Goal: Register for event/course

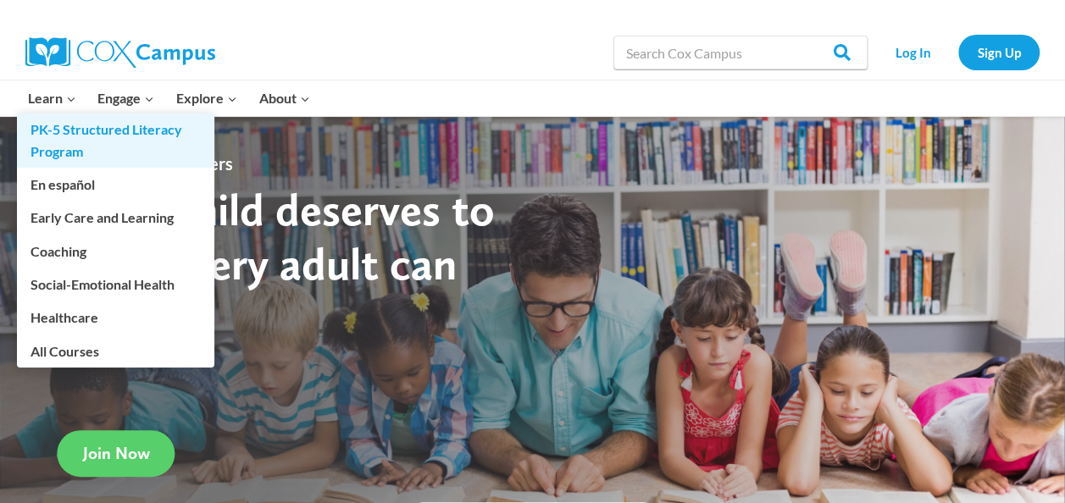
click at [67, 143] on link "PK-5 Structured Literacy Program" at bounding box center [115, 141] width 197 height 54
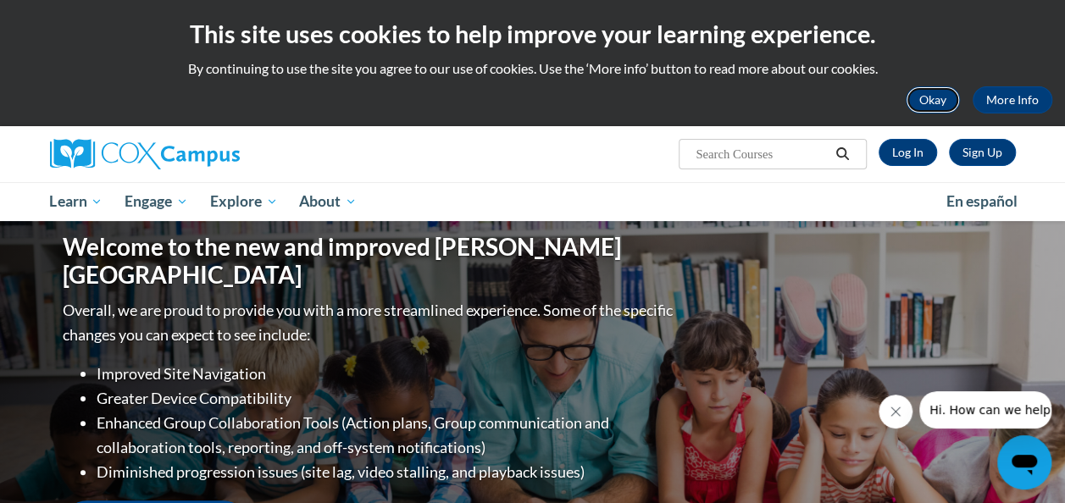
click at [937, 97] on button "Okay" at bounding box center [933, 99] width 54 height 27
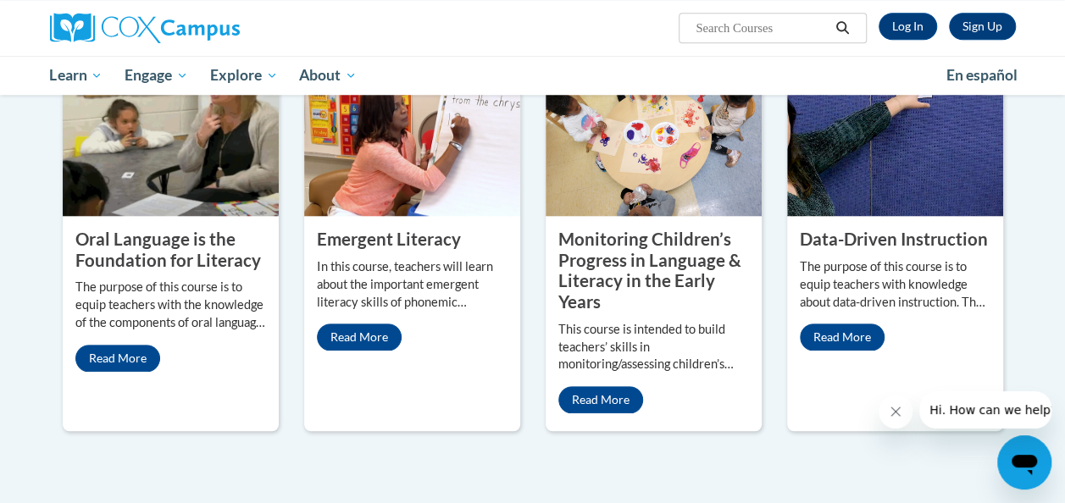
scroll to position [763, 0]
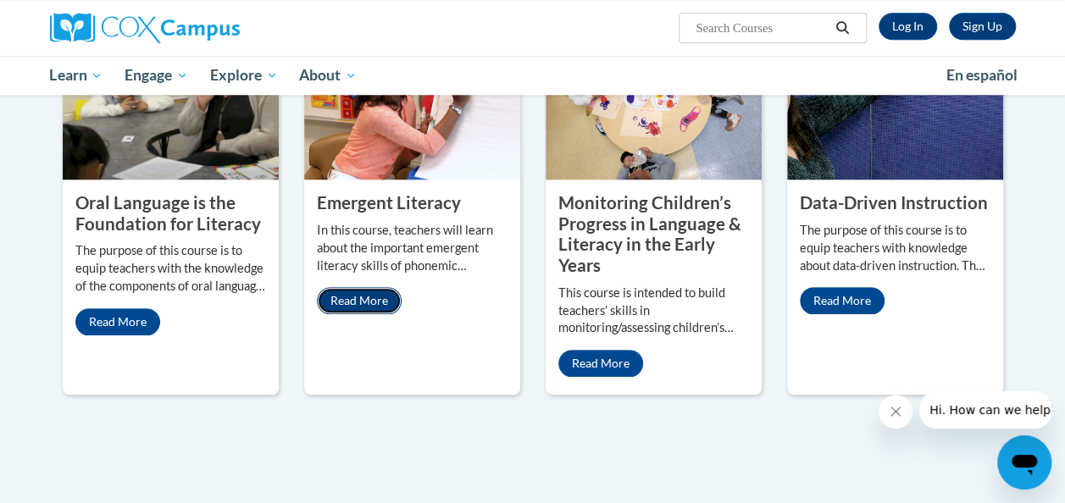
click at [388, 300] on link "Read More" at bounding box center [359, 300] width 85 height 27
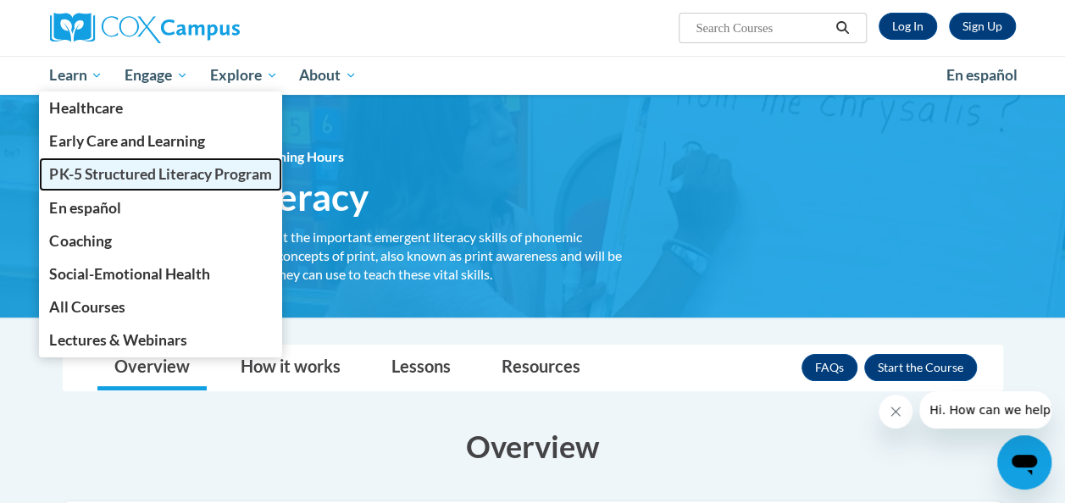
click at [97, 169] on span "PK-5 Structured Literacy Program" at bounding box center [160, 174] width 222 height 18
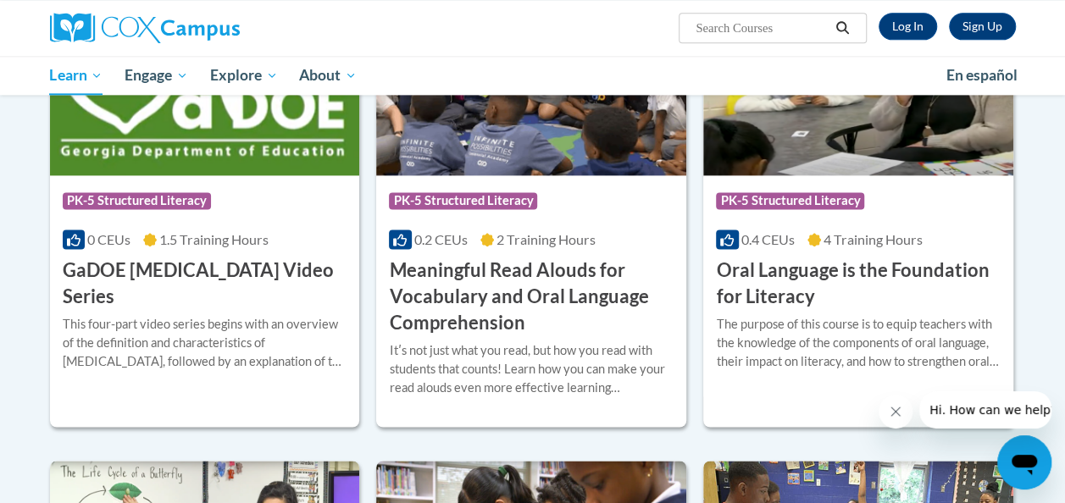
scroll to position [1102, 0]
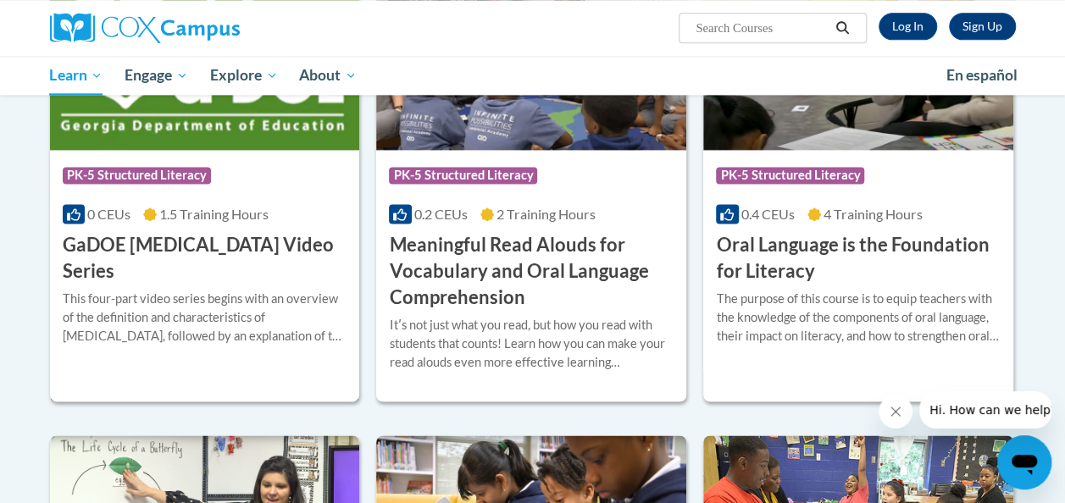
click at [210, 248] on h3 "GaDOE [MEDICAL_DATA] Video Series" at bounding box center [205, 258] width 285 height 53
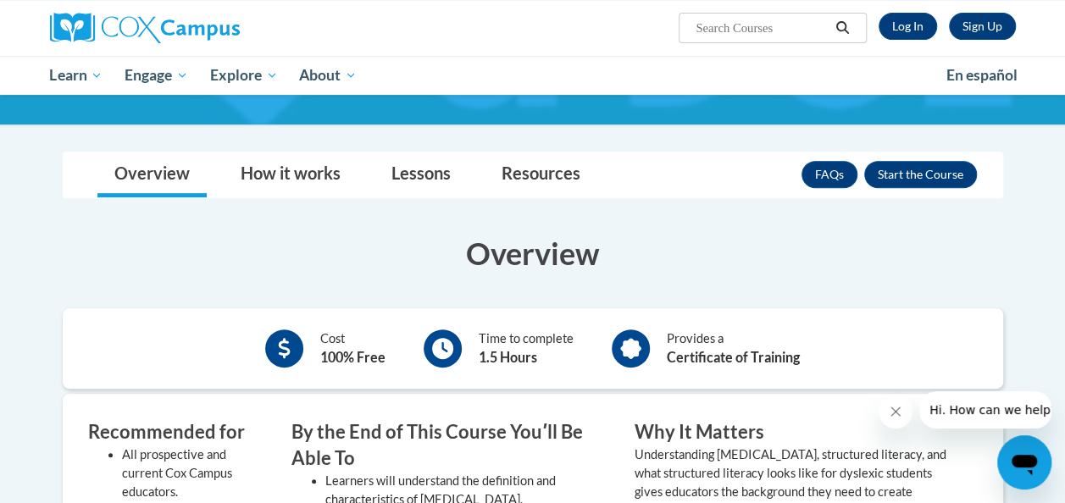
scroll to position [254, 0]
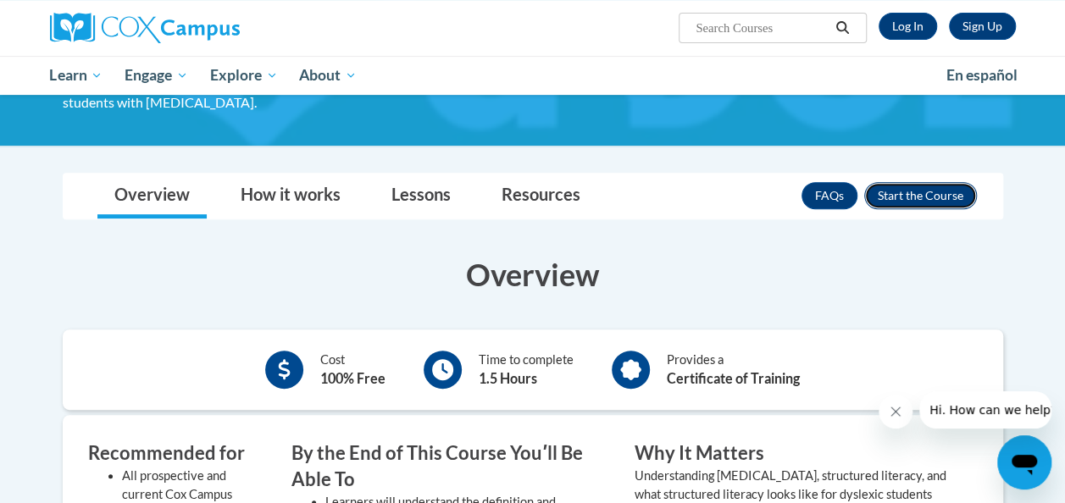
click at [937, 182] on button "Enroll" at bounding box center [921, 195] width 113 height 27
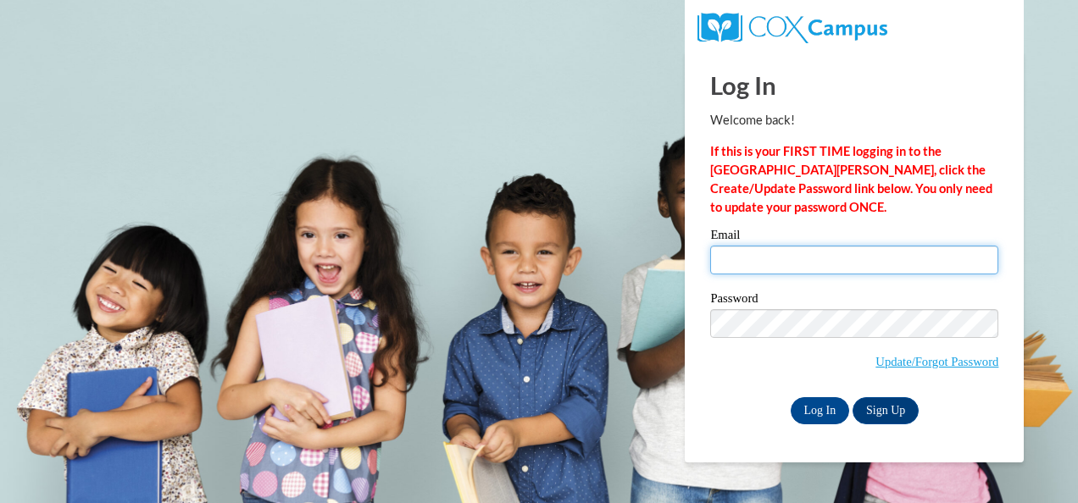
click at [743, 256] on input "Email" at bounding box center [854, 260] width 288 height 29
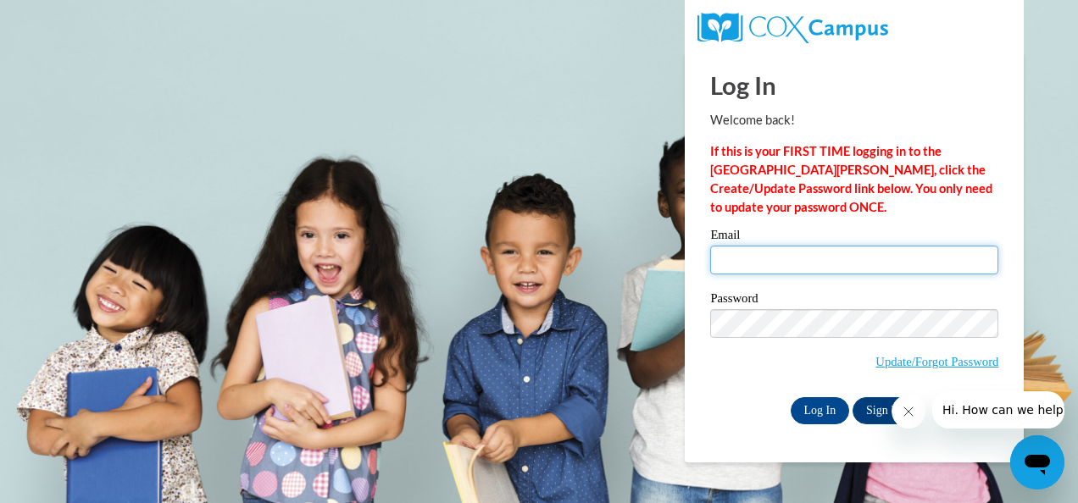
click at [771, 249] on input "Email" at bounding box center [854, 260] width 288 height 29
type input "[EMAIL_ADDRESS][DOMAIN_NAME]"
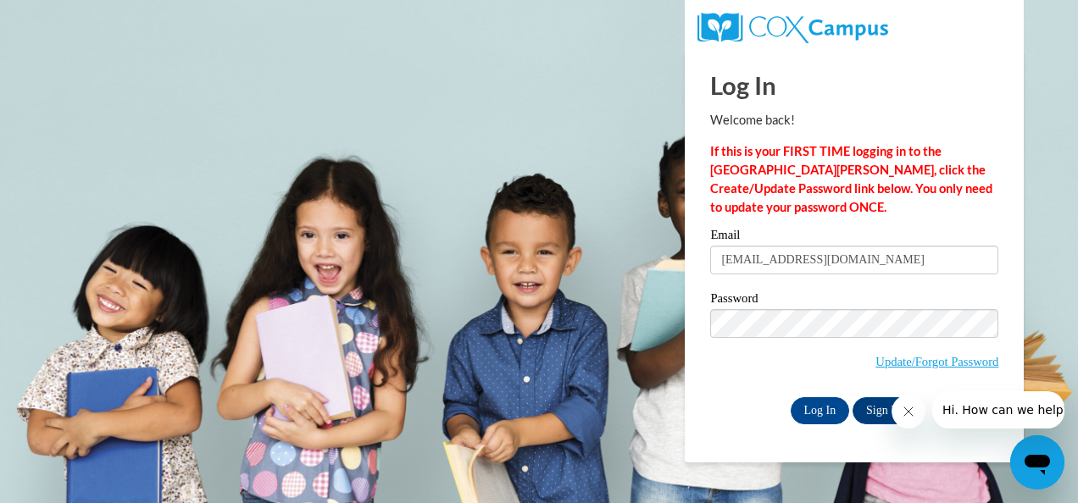
click at [921, 420] on button "Close message from company" at bounding box center [908, 412] width 34 height 34
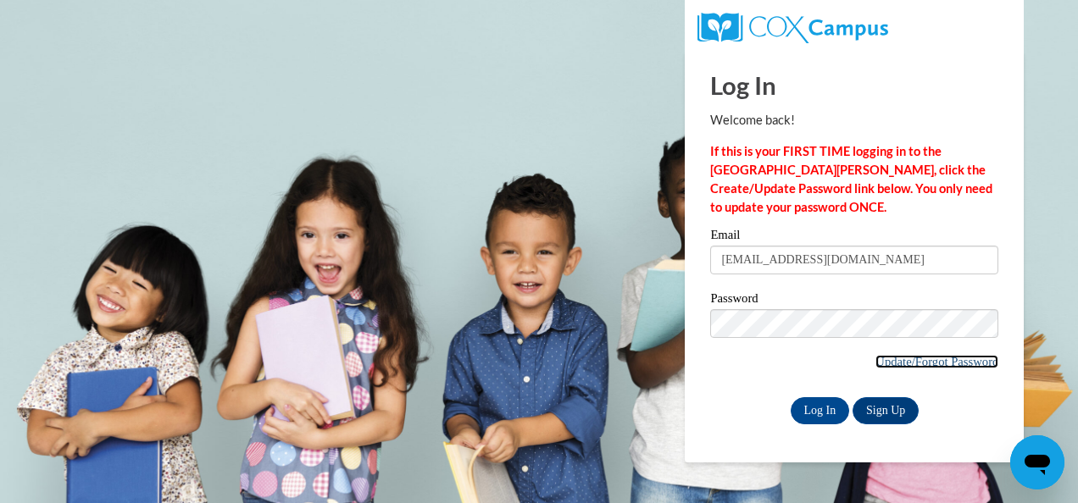
click at [918, 364] on link "Update/Forgot Password" at bounding box center [937, 362] width 123 height 14
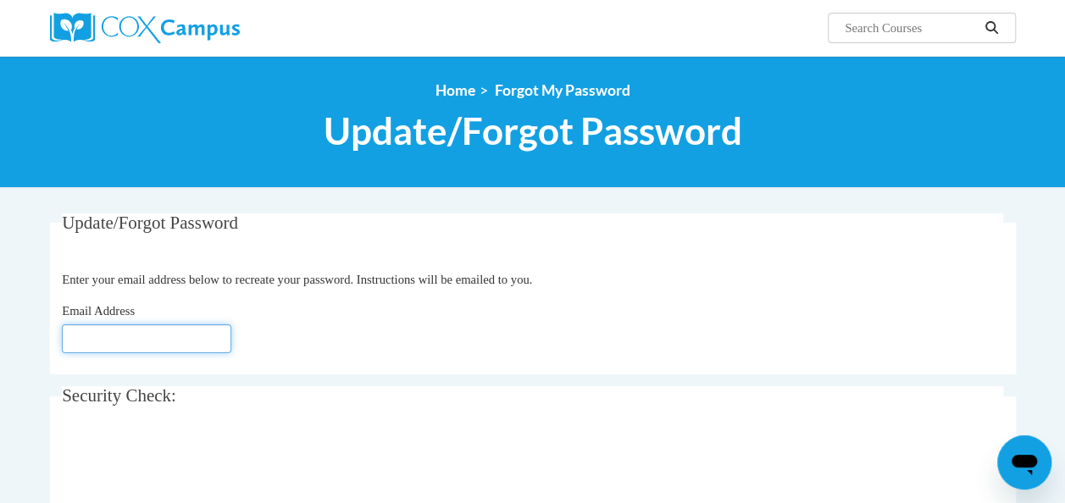
click at [143, 329] on input "Email Address" at bounding box center [147, 339] width 170 height 29
type input "[EMAIL_ADDRESS][DOMAIN_NAME]"
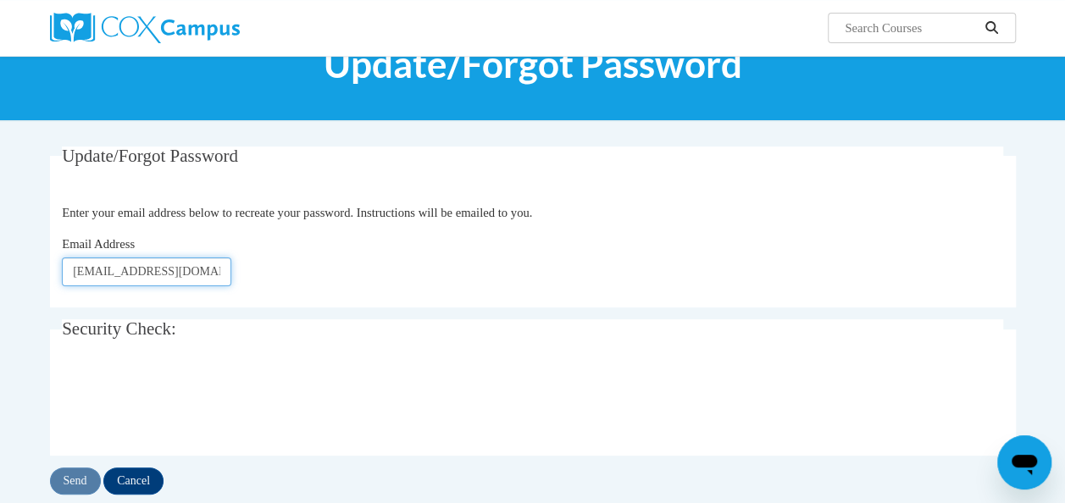
scroll to position [170, 0]
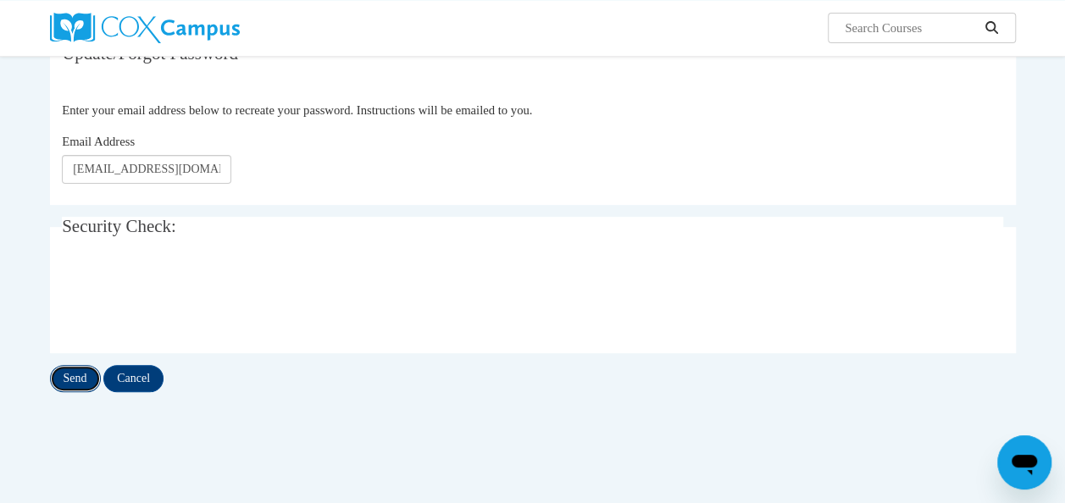
click at [85, 380] on input "Send" at bounding box center [75, 378] width 51 height 27
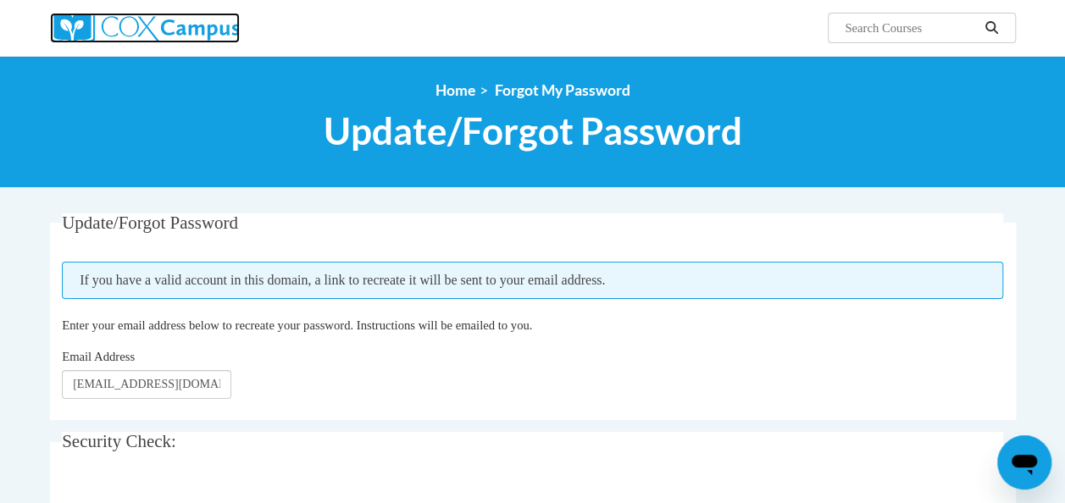
click at [120, 14] on img at bounding box center [145, 28] width 190 height 31
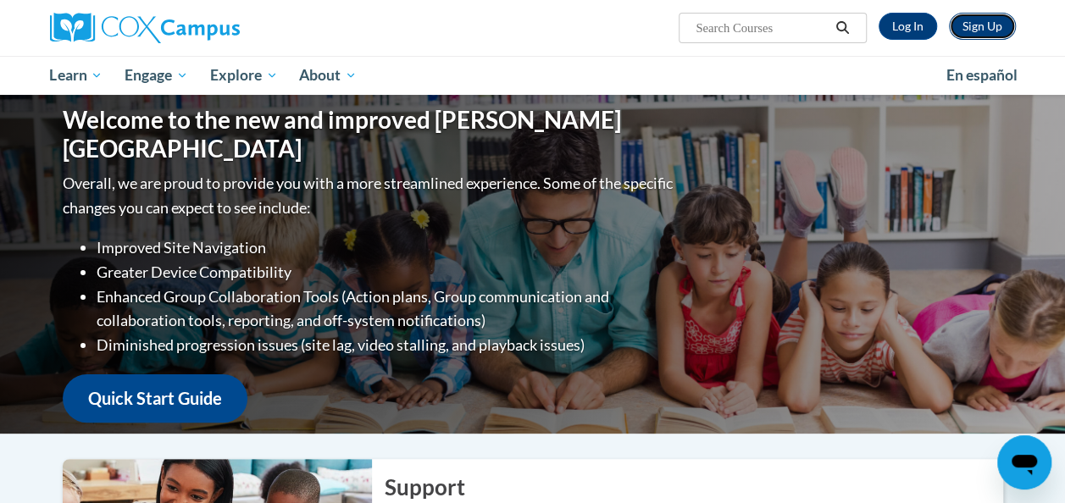
click at [976, 26] on link "Sign Up" at bounding box center [982, 26] width 67 height 27
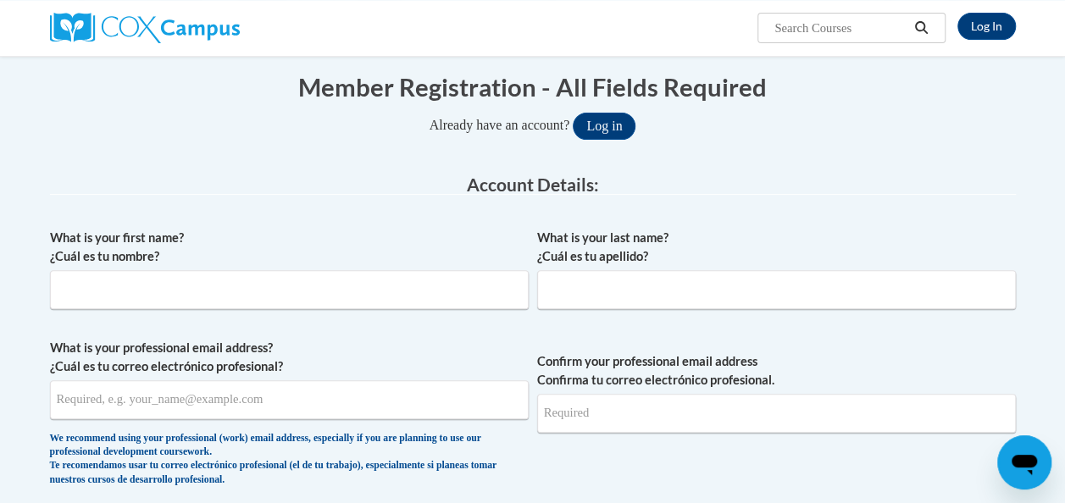
scroll to position [170, 0]
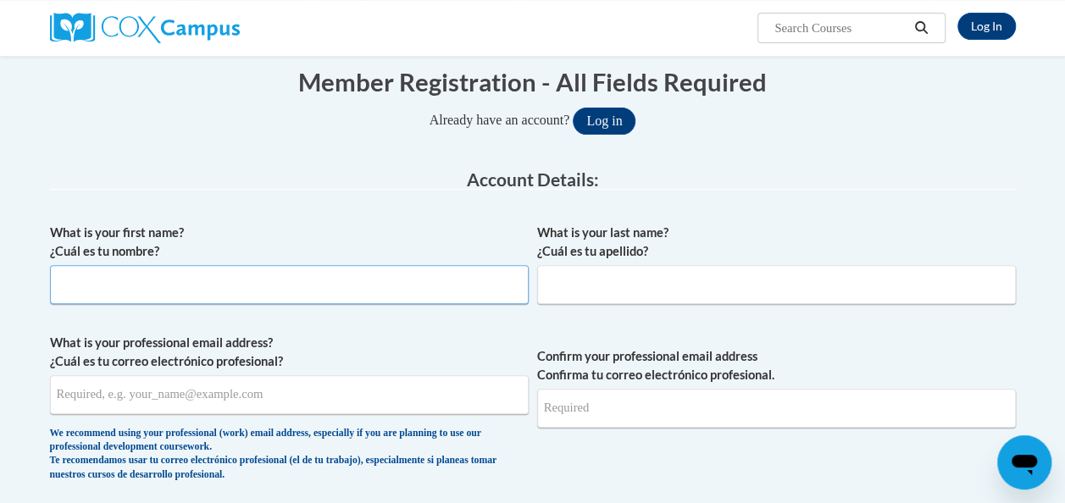
click at [259, 278] on input "What is your first name? ¿Cuál es tu nombre?" at bounding box center [289, 284] width 479 height 39
type input "[PERSON_NAME]"
type input "[EMAIL_ADDRESS][DOMAIN_NAME]"
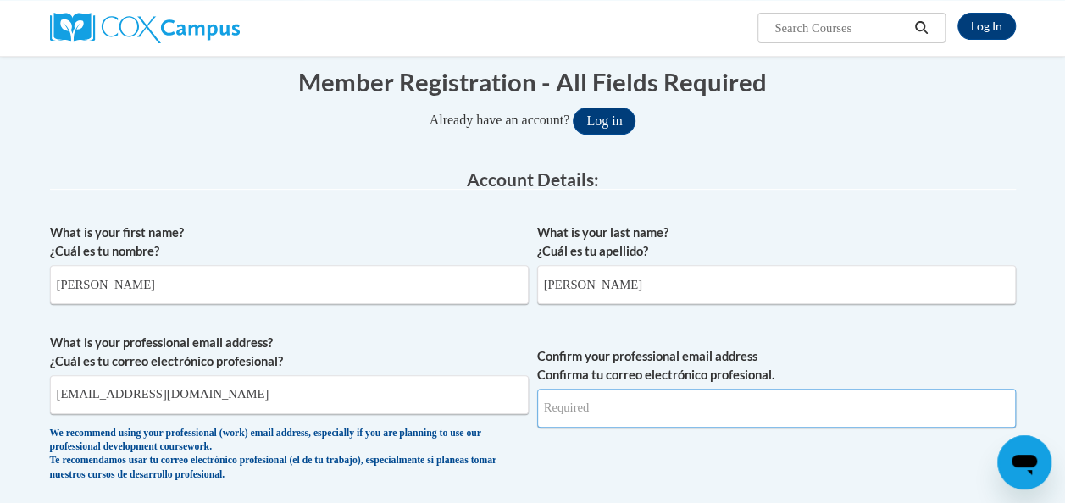
type input "[EMAIL_ADDRESS][DOMAIN_NAME]"
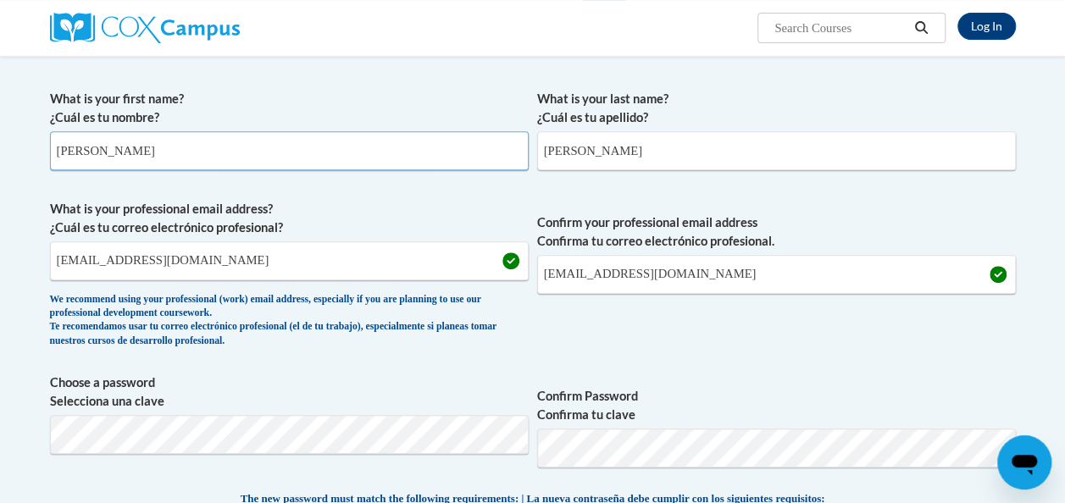
scroll to position [339, 0]
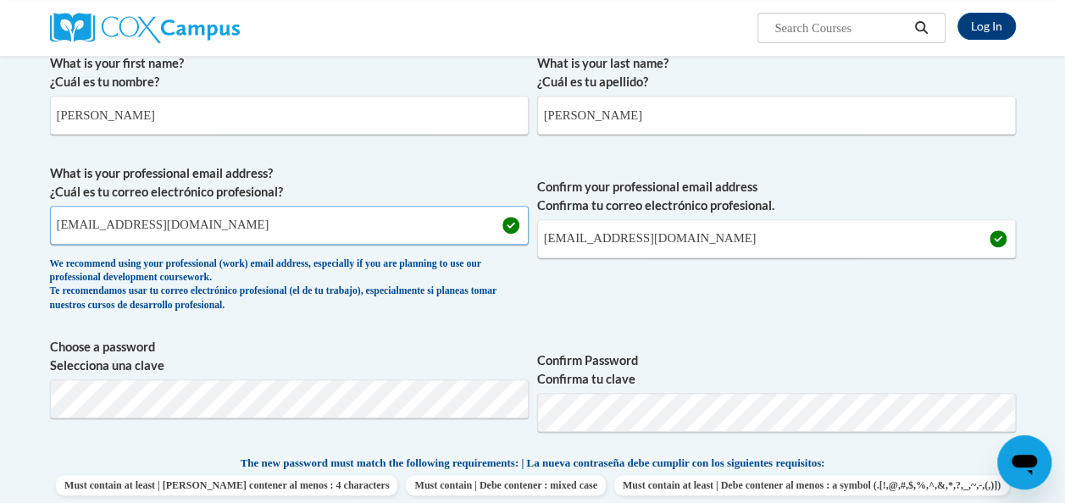
drag, startPoint x: 293, startPoint y: 229, endPoint x: -3, endPoint y: 230, distance: 296.7
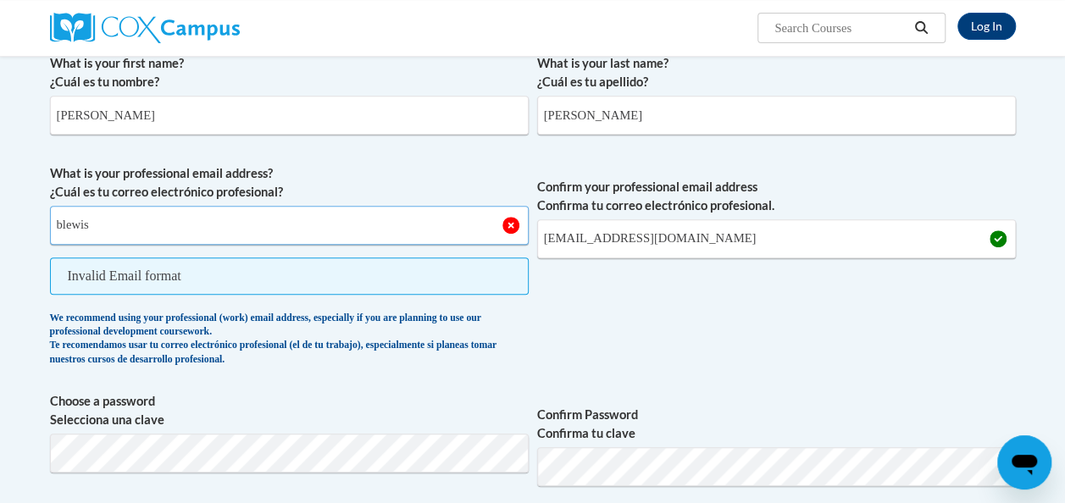
click at [131, 214] on input "blewis" at bounding box center [289, 225] width 479 height 39
type input "[EMAIL_ADDRESS][DOMAIN_NAME]"
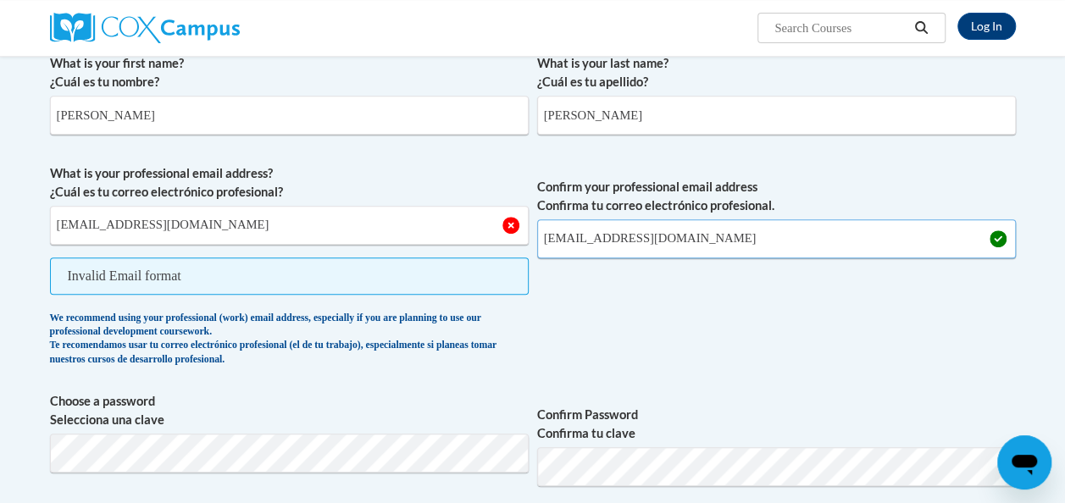
click at [637, 244] on input "[EMAIL_ADDRESS][DOMAIN_NAME]" at bounding box center [776, 239] width 479 height 39
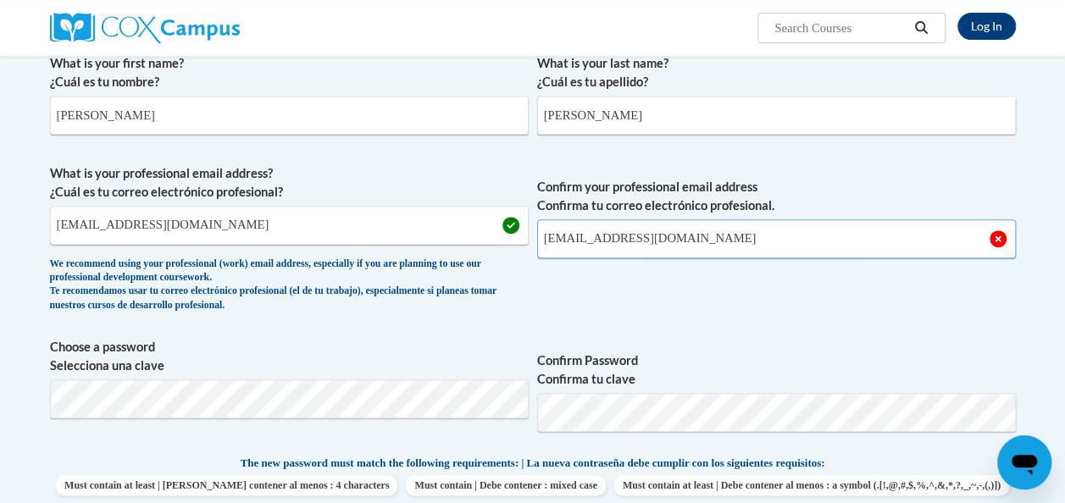
drag, startPoint x: 765, startPoint y: 245, endPoint x: 504, endPoint y: 256, distance: 260.5
click at [504, 256] on span "What is your professional email address? ¿Cuál es tu correo electrónico profesi…" at bounding box center [533, 242] width 966 height 157
type input "[EMAIL_ADDRESS][DOMAIN_NAME]"
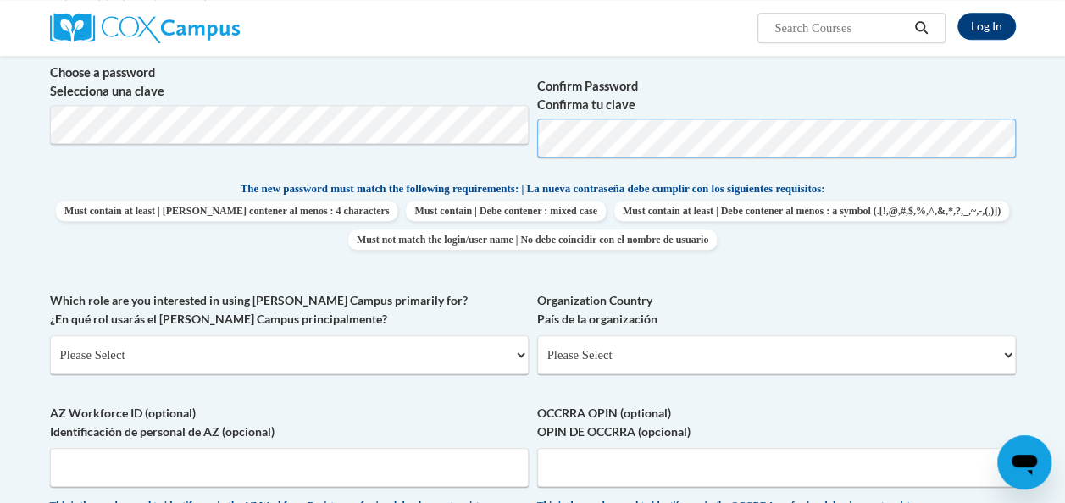
scroll to position [509, 0]
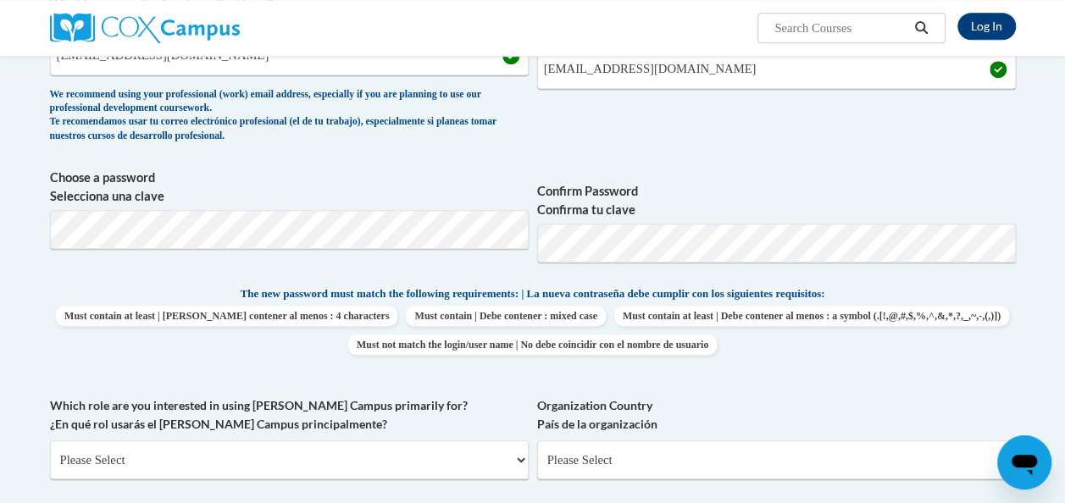
click at [664, 301] on span "The new password must match the following requirements: | La nueva contraseña d…" at bounding box center [533, 294] width 585 height 15
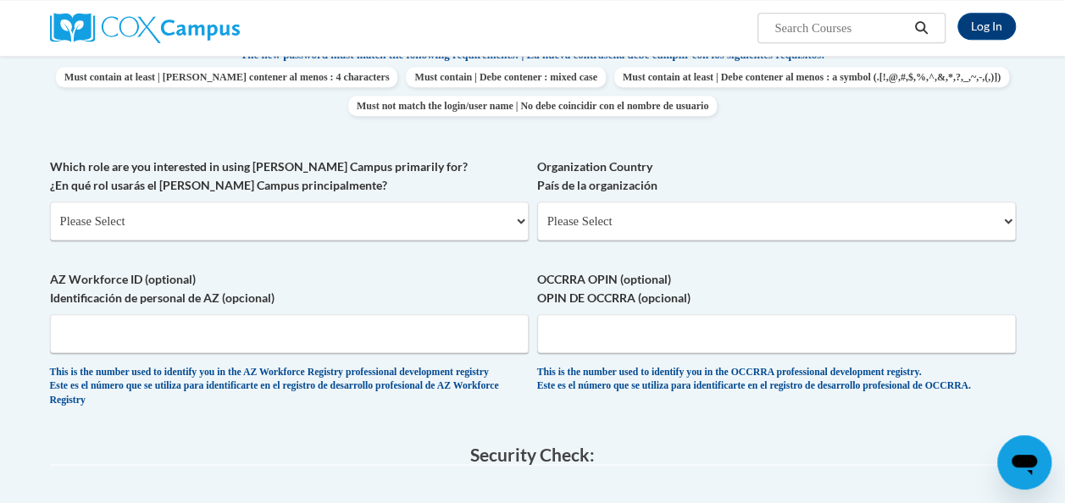
scroll to position [763, 0]
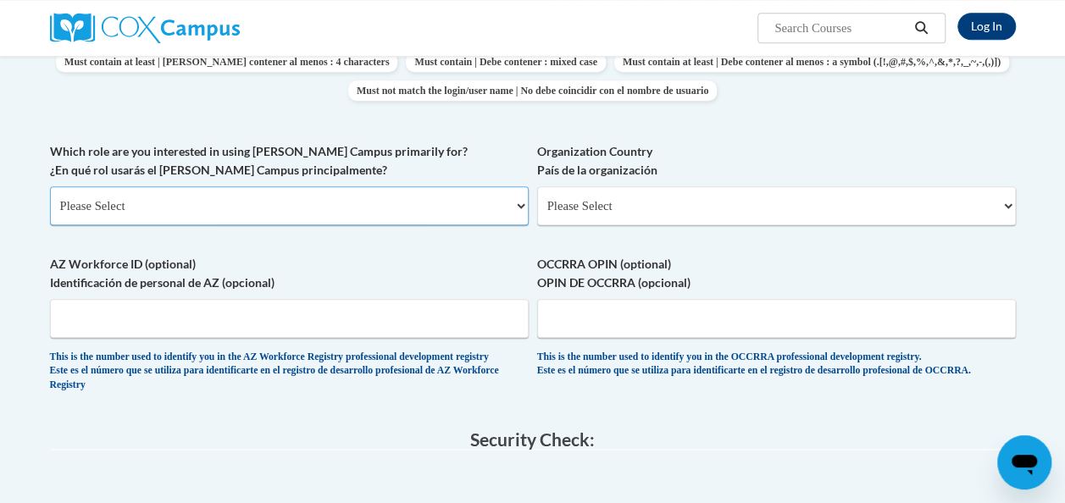
click at [149, 193] on select "Please Select College/University | Colegio/Universidad Community/Nonprofit Part…" at bounding box center [289, 205] width 479 height 39
select select "5a18ea06-2b54-4451-96f2-d152daf9eac5"
click at [50, 186] on select "Please Select College/University | Colegio/Universidad Community/Nonprofit Part…" at bounding box center [289, 205] width 479 height 39
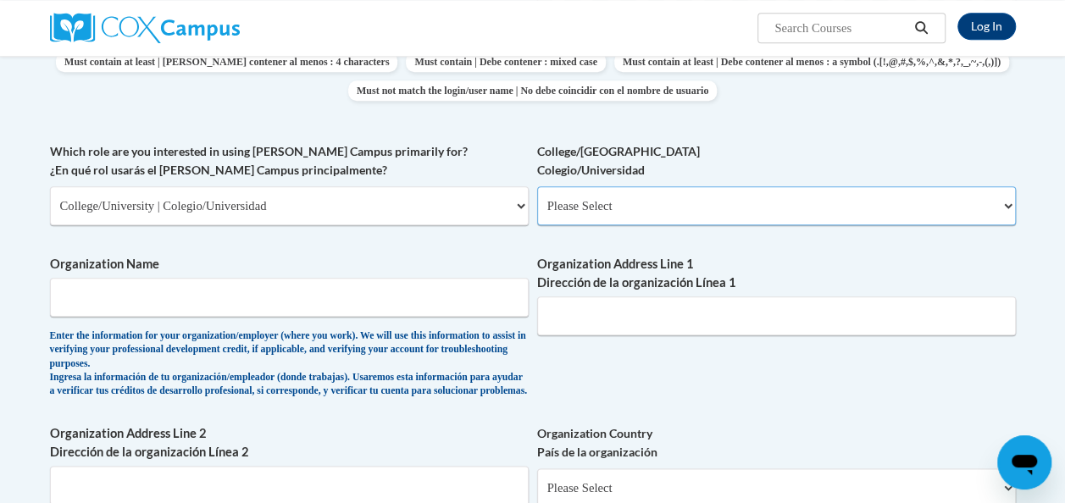
click at [605, 209] on select "Please Select College/University Staff | Empleado universitario College/Univers…" at bounding box center [776, 205] width 479 height 39
select select "99b32b07-cffc-426c-8bf6-0cd77760d84b"
click at [537, 186] on select "Please Select College/University Staff | Empleado universitario College/Univers…" at bounding box center [776, 205] width 479 height 39
click at [254, 303] on input "Organization Name" at bounding box center [289, 297] width 479 height 39
type input "College of [GEOGRAPHIC_DATA][US_STATE]"
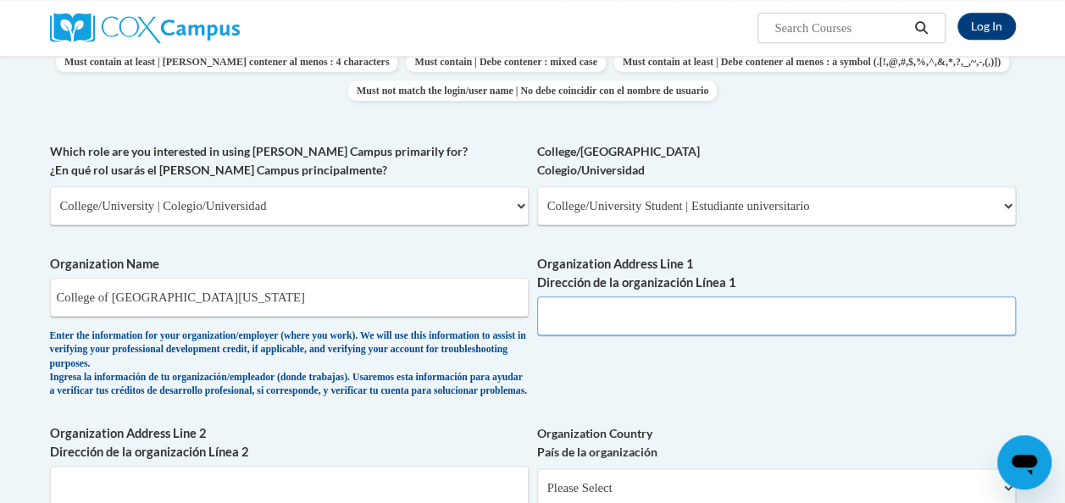
click at [660, 327] on input "Organization Address Line 1 Dirección de la organización Línea 1" at bounding box center [776, 316] width 479 height 39
paste input "3711 Altama Ave, Brunswick, GA 31520"
click at [600, 370] on div "What is your first name? ¿Cuál es tu nombre? Brandie What is your last name? ¿C…" at bounding box center [533, 156] width 966 height 1069
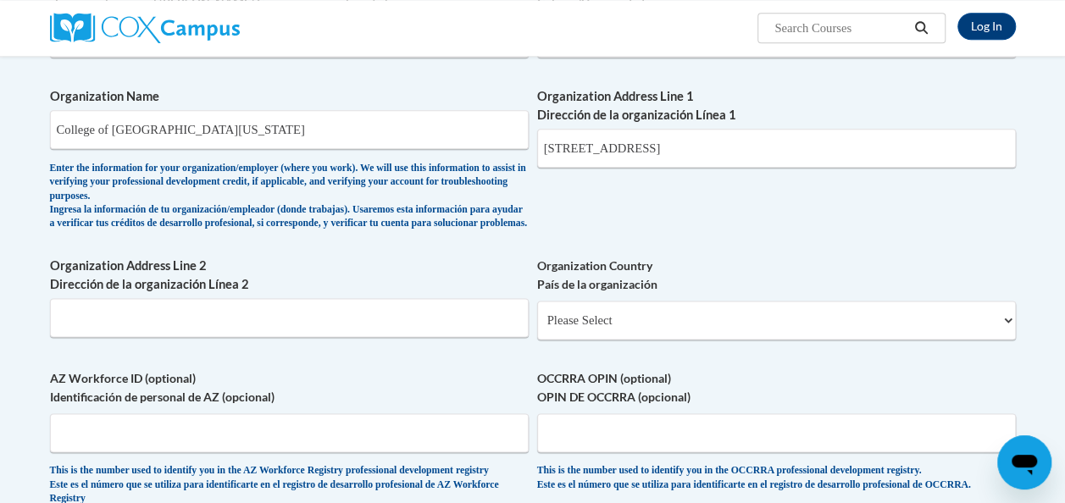
scroll to position [848, 0]
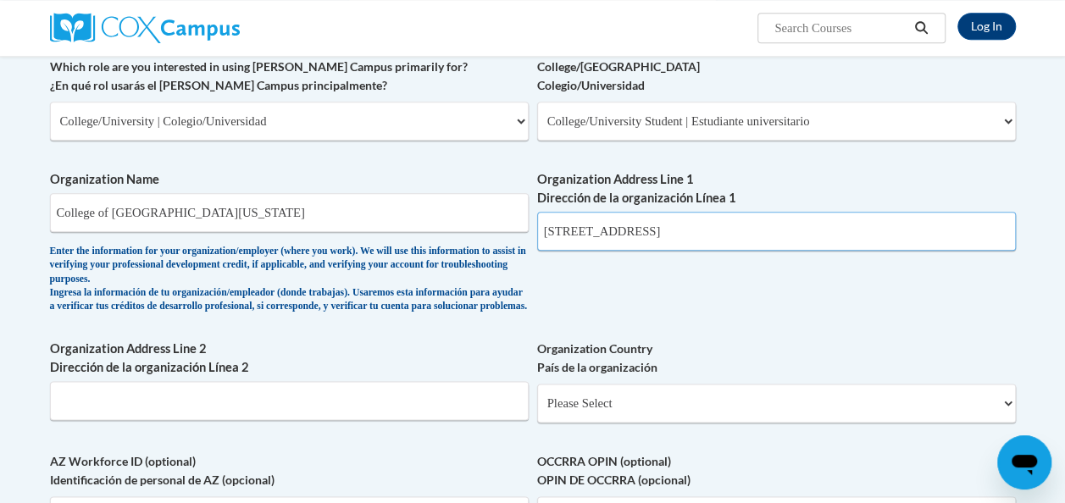
click at [703, 229] on input "3711 Altama Ave, Brunswick, GA 31520" at bounding box center [776, 231] width 479 height 39
click at [779, 227] on input "3711 Altama Ave, Brunswick, GA 31520" at bounding box center [776, 231] width 479 height 39
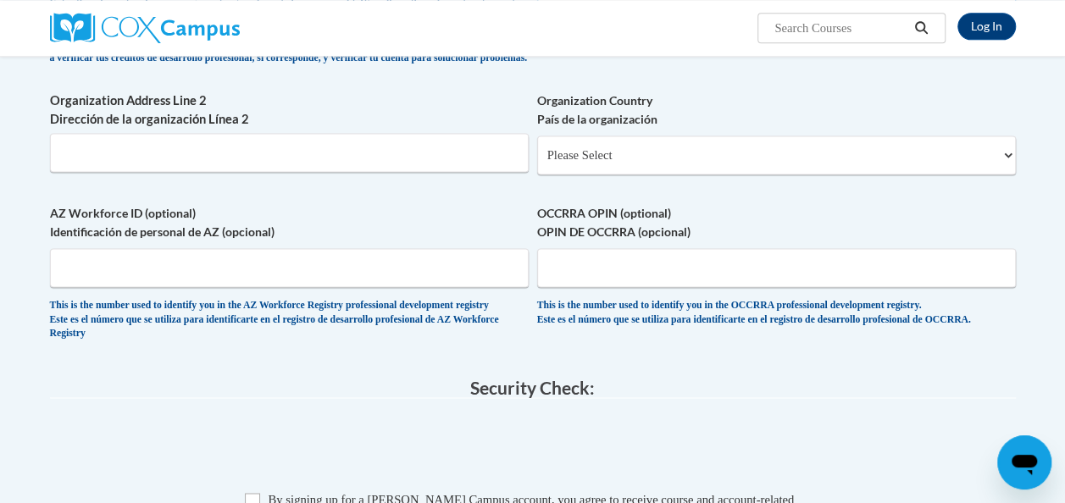
scroll to position [1102, 0]
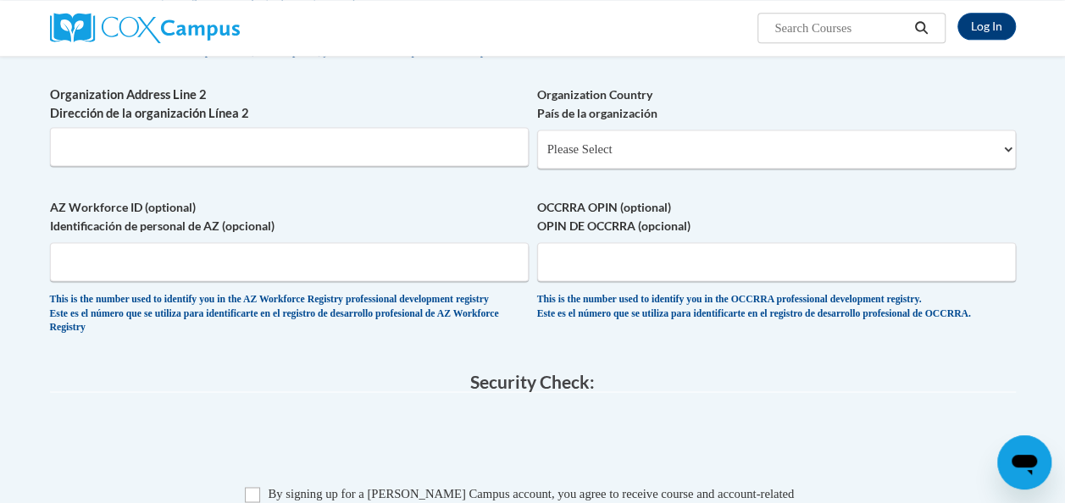
type input "3711 Altama Ave"
click at [579, 169] on select "Please Select United States | Estados Unidos Outside of the United States | Fue…" at bounding box center [776, 149] width 479 height 39
select select "ad49bcad-a171-4b2e-b99c-48b446064914"
click at [537, 142] on select "Please Select United States | Estados Unidos Outside of the United States | Fue…" at bounding box center [776, 149] width 479 height 39
select select
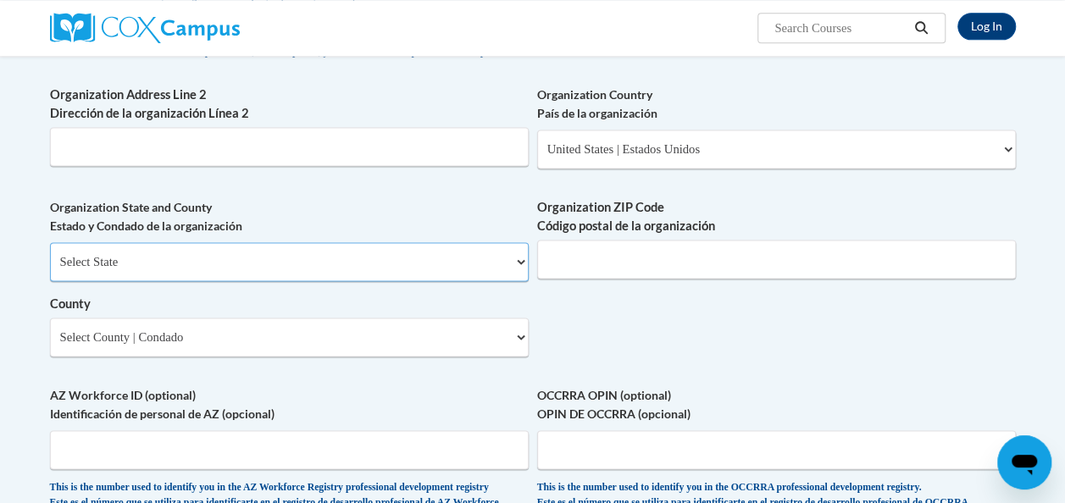
click at [217, 281] on select "Select State Alabama Alaska Arizona Arkansas California Colorado Connecticut De…" at bounding box center [289, 261] width 479 height 39
select select "Georgia"
click at [50, 255] on select "Select State Alabama Alaska Arizona Arkansas California Colorado Connecticut De…" at bounding box center [289, 261] width 479 height 39
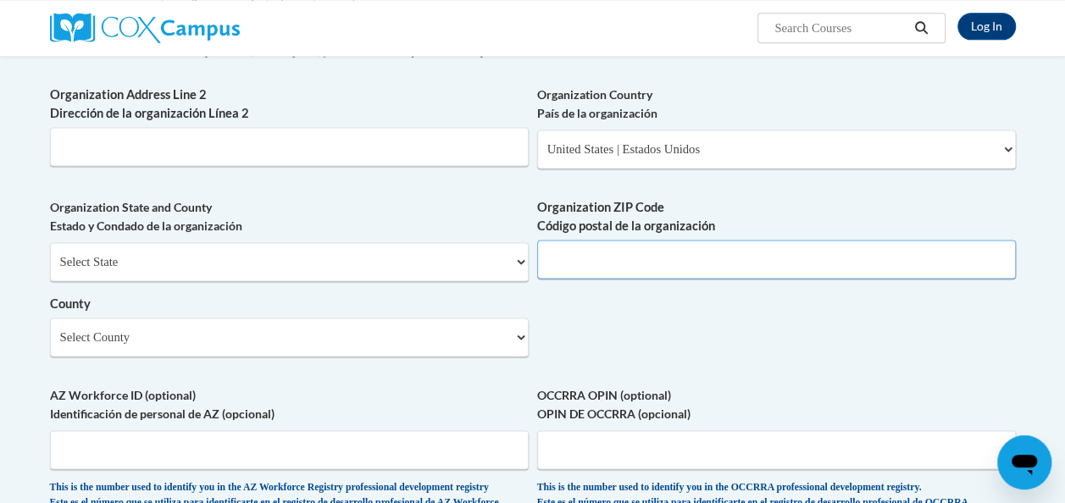
click at [653, 270] on input "Organization ZIP Code Código postal de la organización" at bounding box center [776, 259] width 479 height 39
type input "31520"
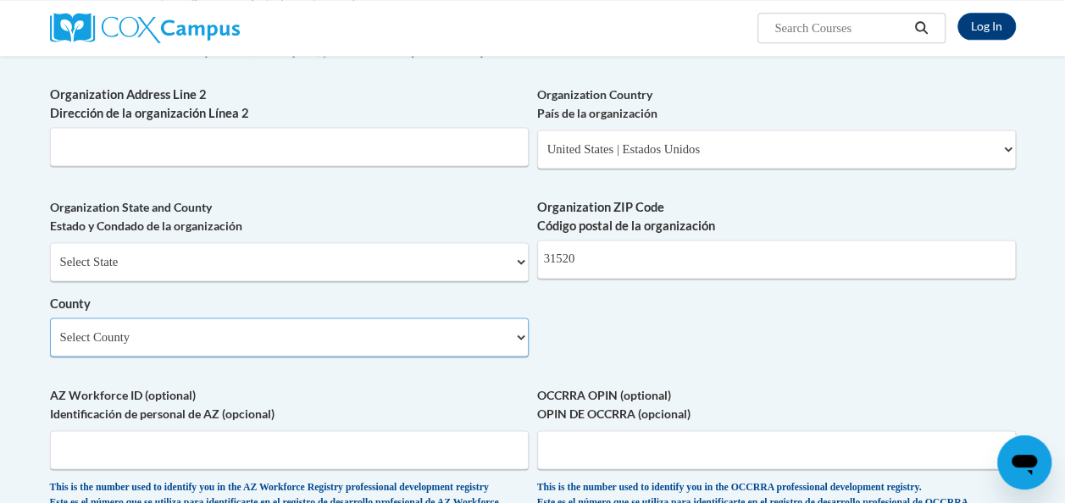
click at [162, 354] on select "Select County Appling Atkinson Bacon Baker Baldwin Banks Barrow Bartow Ben Hill…" at bounding box center [289, 337] width 479 height 39
select select "Glynn"
click at [50, 331] on select "Select County Appling Atkinson Bacon Baker Baldwin Banks Barrow Bartow Ben Hill…" at bounding box center [289, 337] width 479 height 39
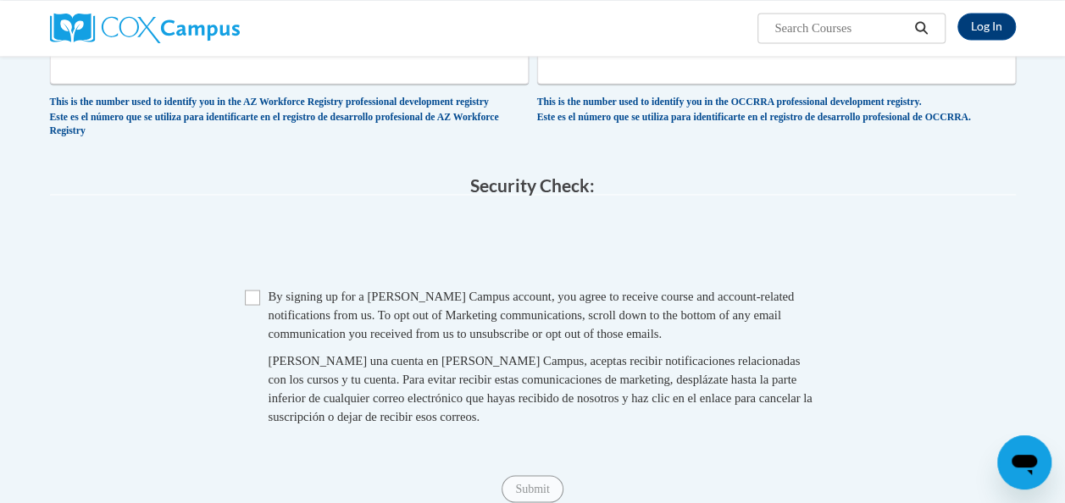
scroll to position [1526, 0]
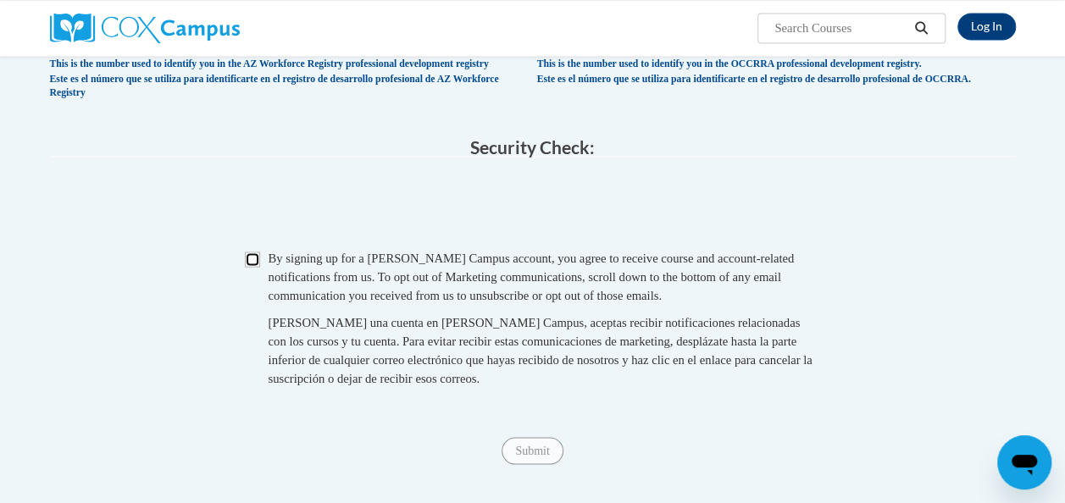
click at [254, 267] on input "Checkbox" at bounding box center [252, 259] width 15 height 15
checkbox input "true"
click at [548, 465] on input "Submit" at bounding box center [532, 450] width 61 height 27
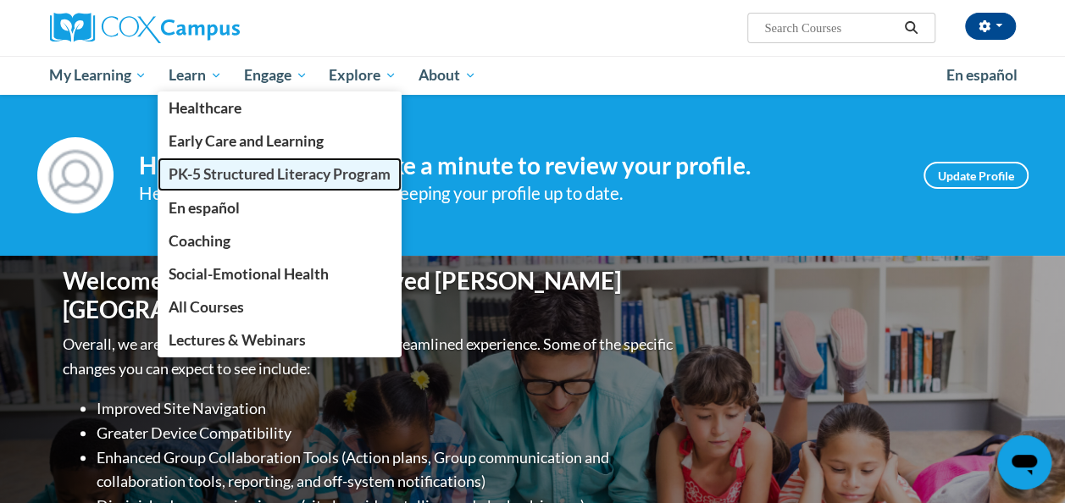
click at [242, 173] on span "PK-5 Structured Literacy Program" at bounding box center [280, 174] width 222 height 18
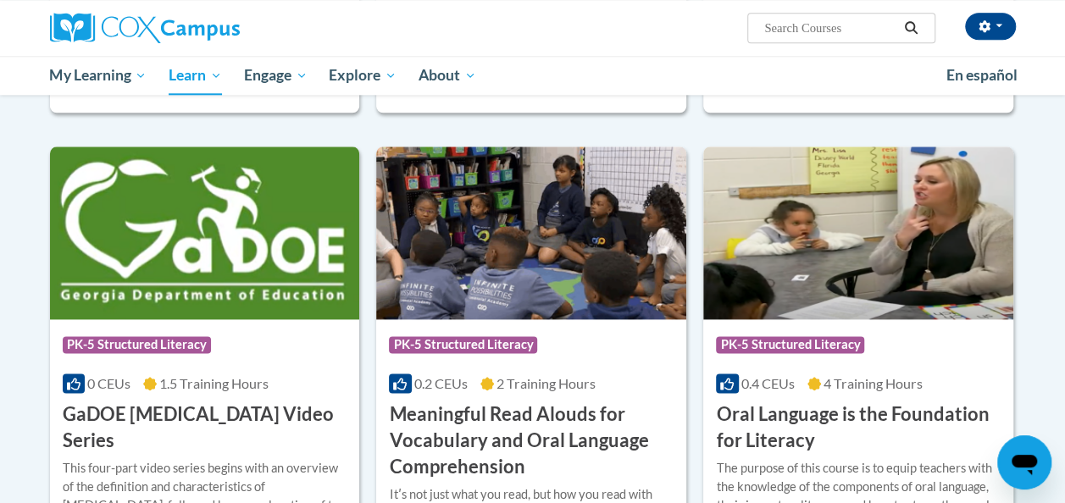
scroll to position [1102, 0]
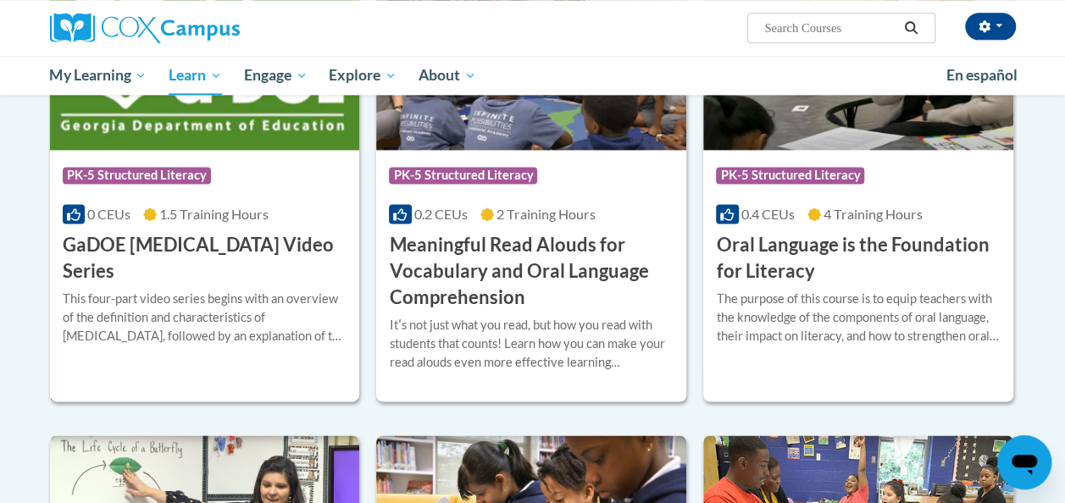
click at [287, 246] on h3 "GaDOE [MEDICAL_DATA] Video Series" at bounding box center [205, 258] width 285 height 53
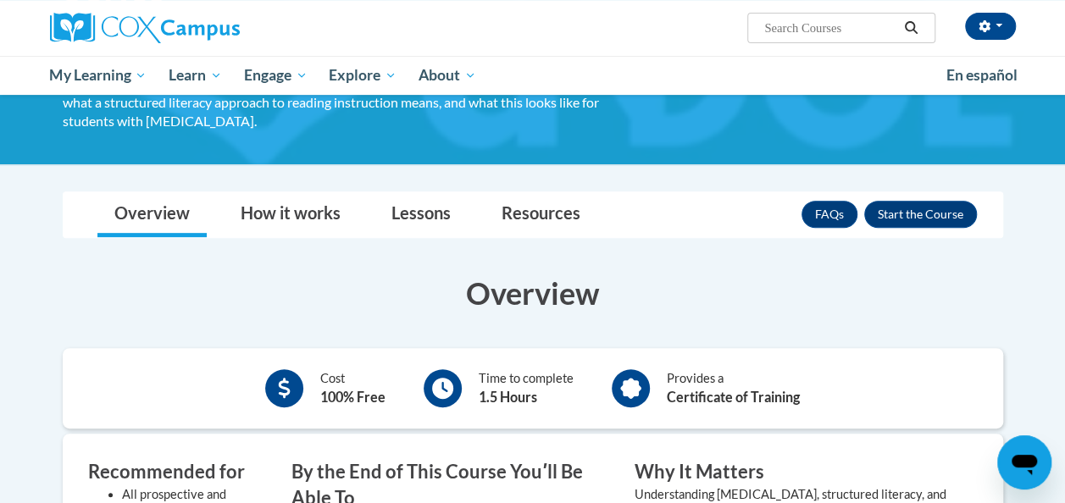
scroll to position [254, 0]
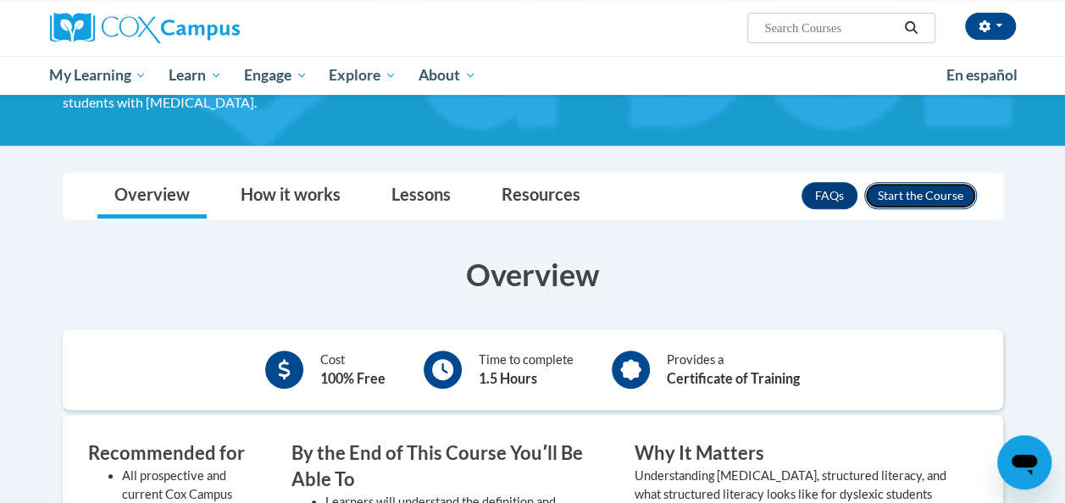
click at [932, 182] on button "Enroll" at bounding box center [921, 195] width 113 height 27
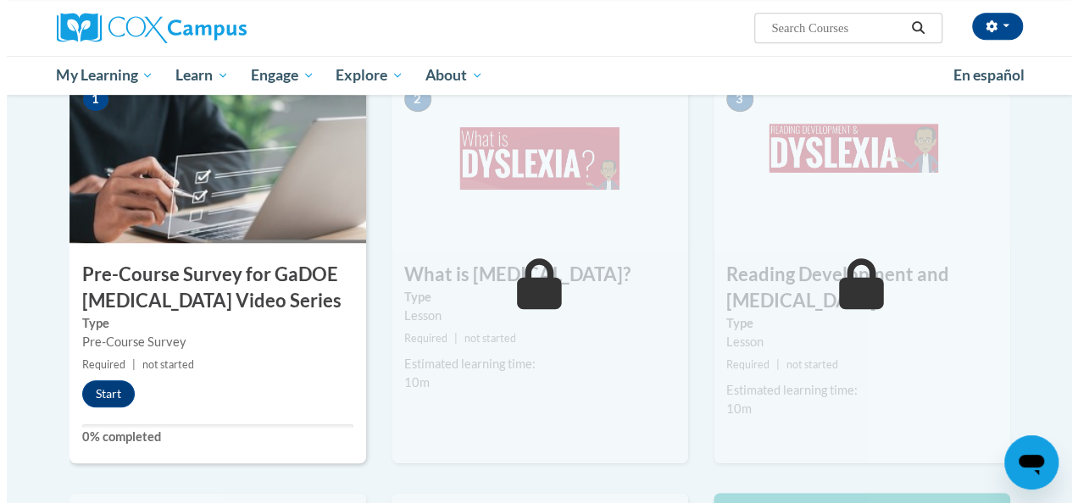
scroll to position [424, 0]
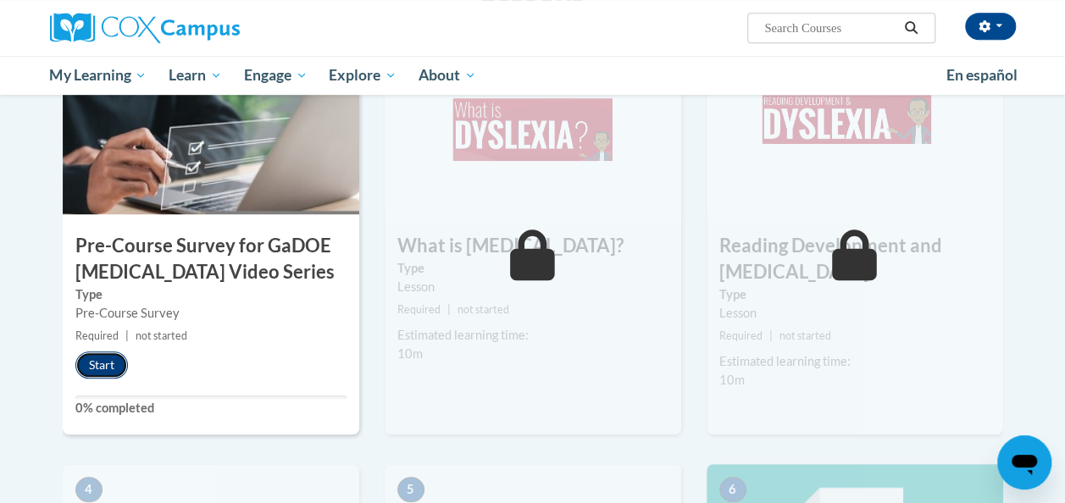
click at [103, 370] on button "Start" at bounding box center [101, 365] width 53 height 27
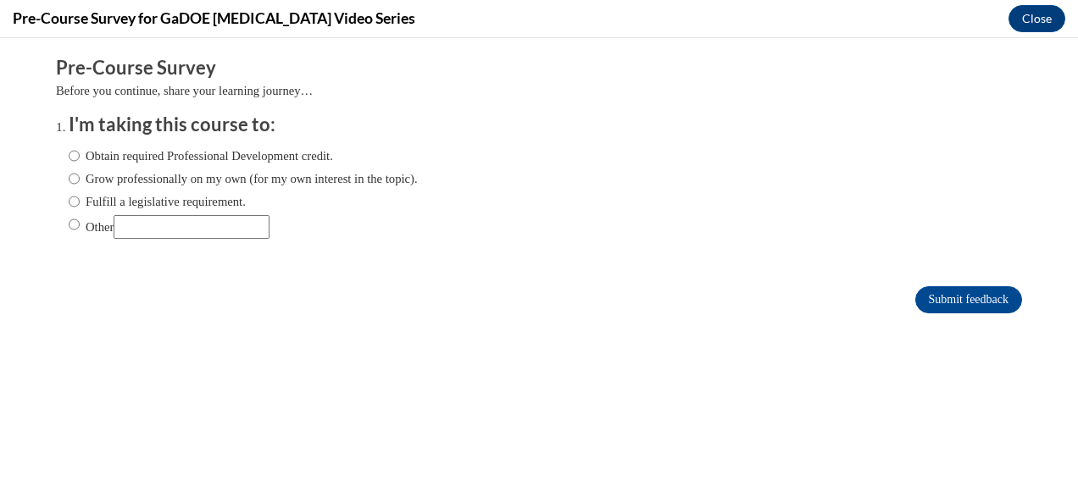
scroll to position [0, 0]
click at [73, 228] on label "Other" at bounding box center [169, 227] width 201 height 24
click at [73, 228] on input "Other" at bounding box center [74, 224] width 11 height 19
radio input "true"
click at [123, 229] on input "Other" at bounding box center [192, 227] width 156 height 24
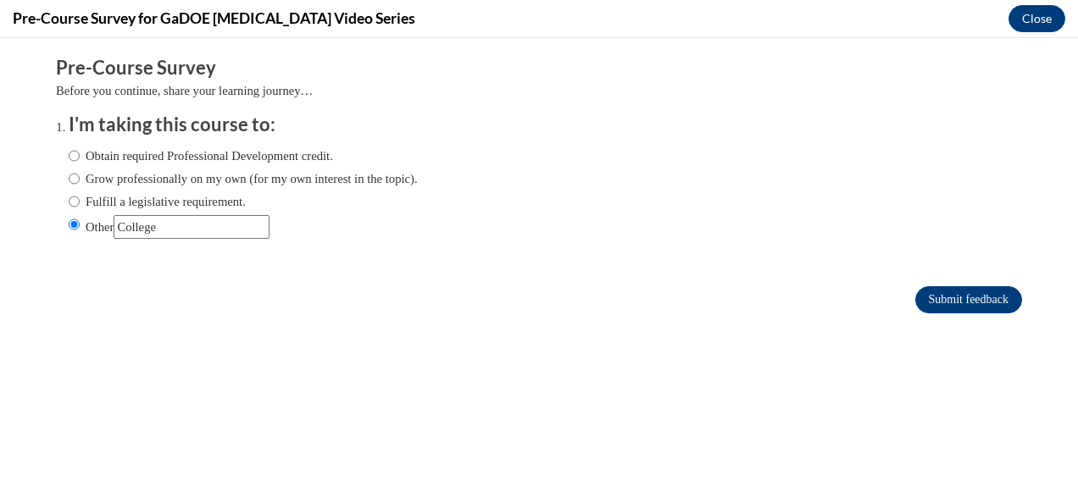
type input "College"
click at [987, 296] on input "Submit feedback" at bounding box center [968, 300] width 107 height 27
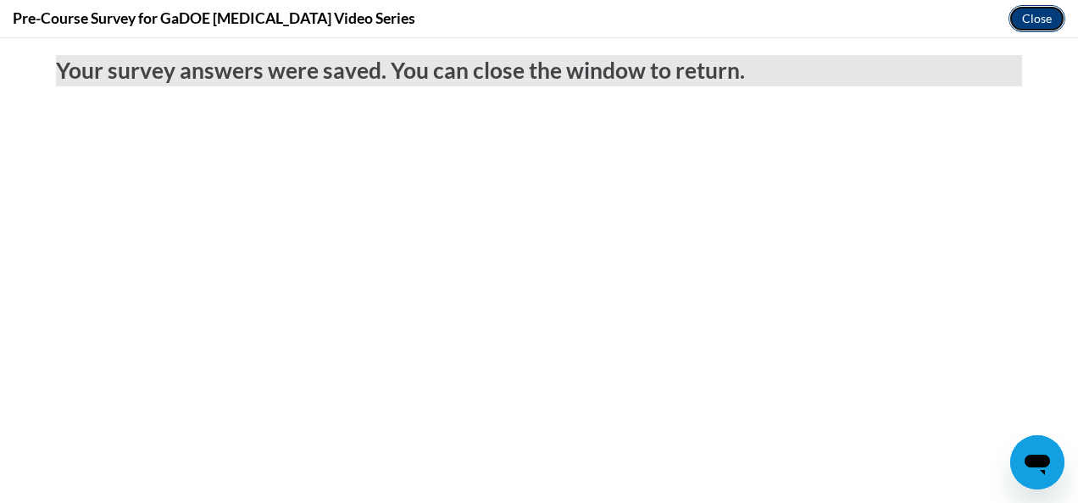
click at [1039, 26] on button "Close" at bounding box center [1037, 18] width 57 height 27
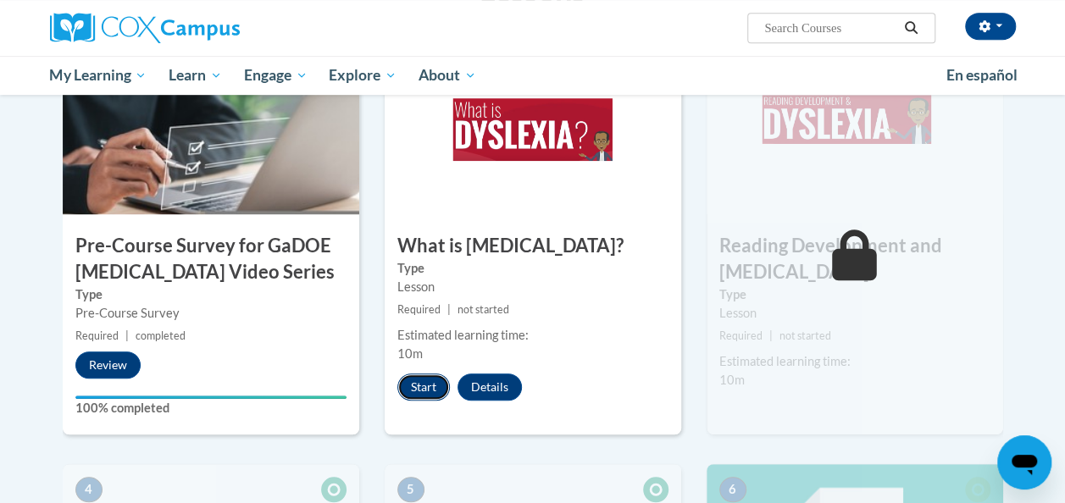
click at [432, 392] on button "Start" at bounding box center [424, 387] width 53 height 27
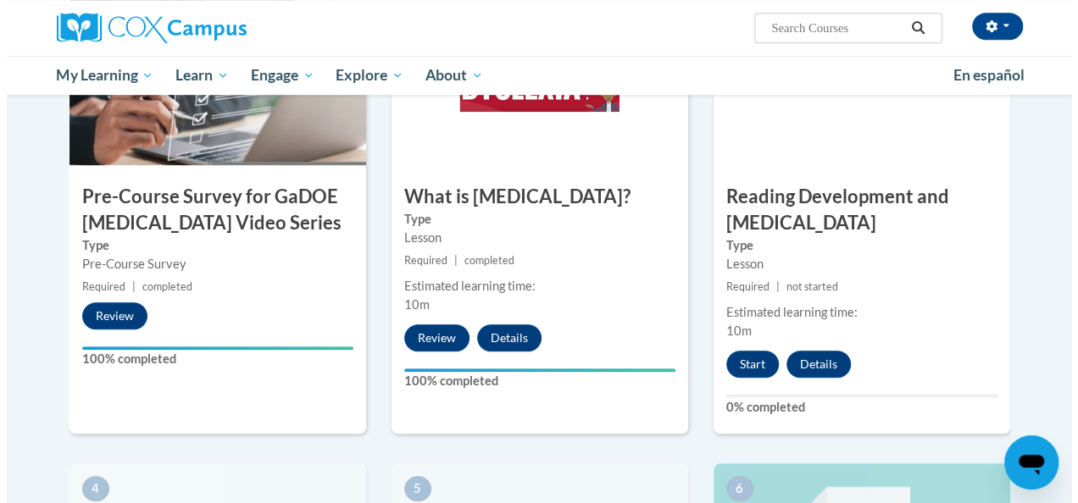
scroll to position [509, 0]
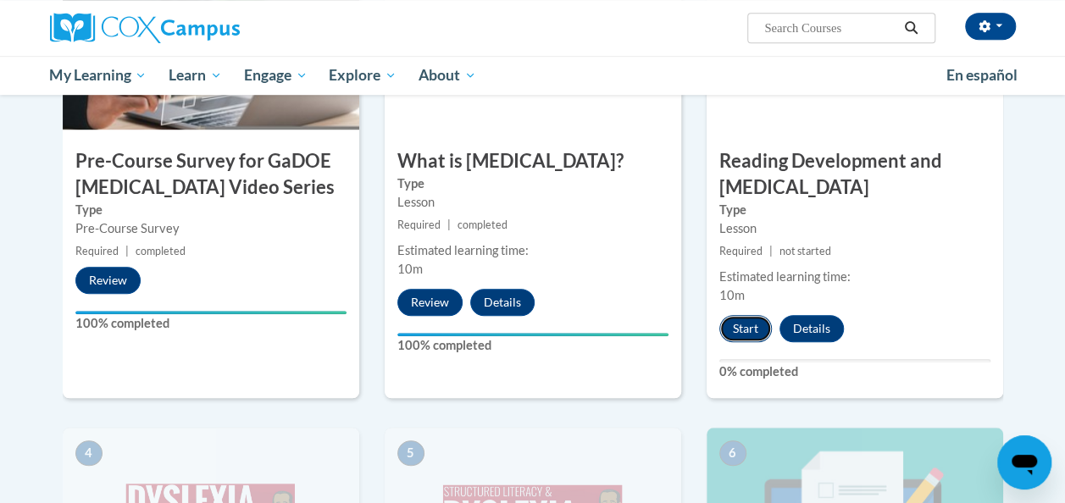
click at [748, 325] on button "Start" at bounding box center [746, 328] width 53 height 27
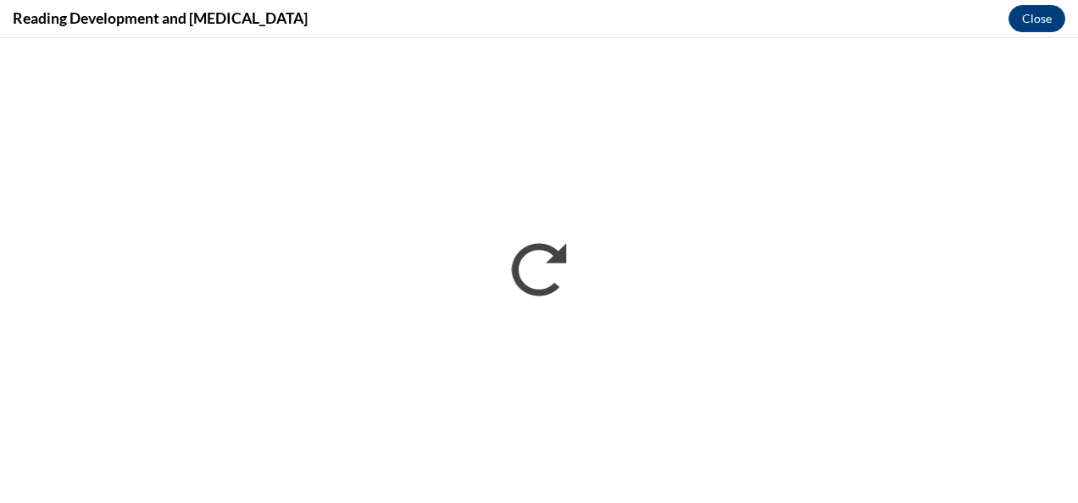
scroll to position [0, 0]
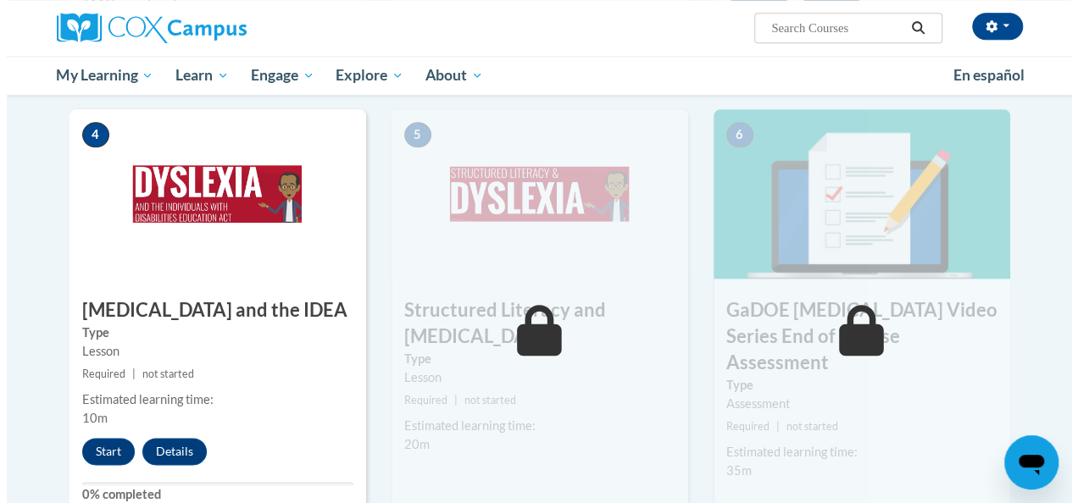
scroll to position [932, 0]
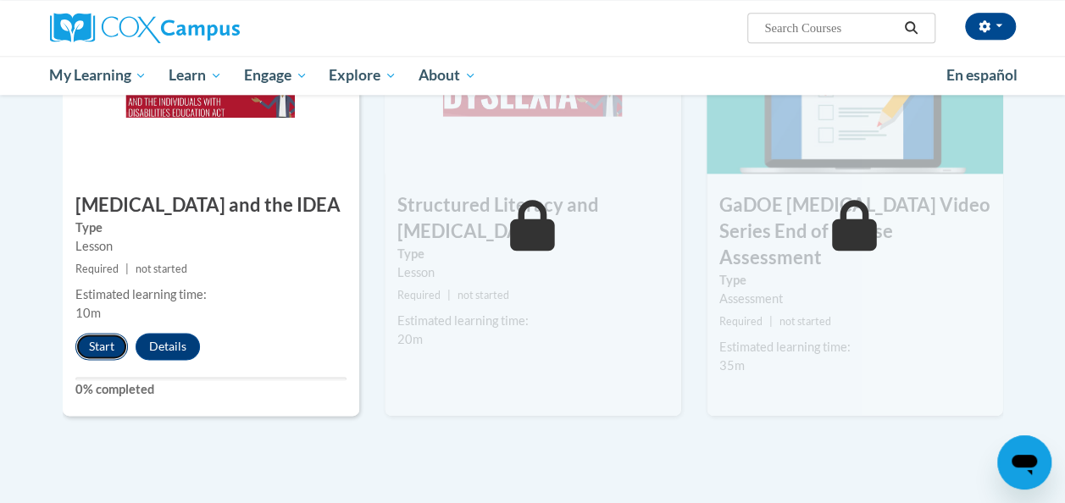
click at [109, 346] on button "Start" at bounding box center [101, 346] width 53 height 27
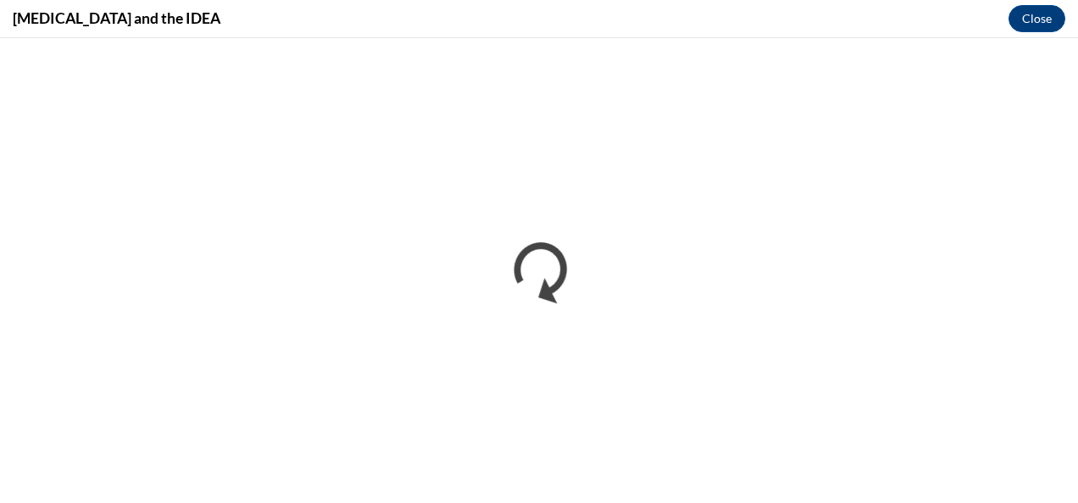
scroll to position [0, 0]
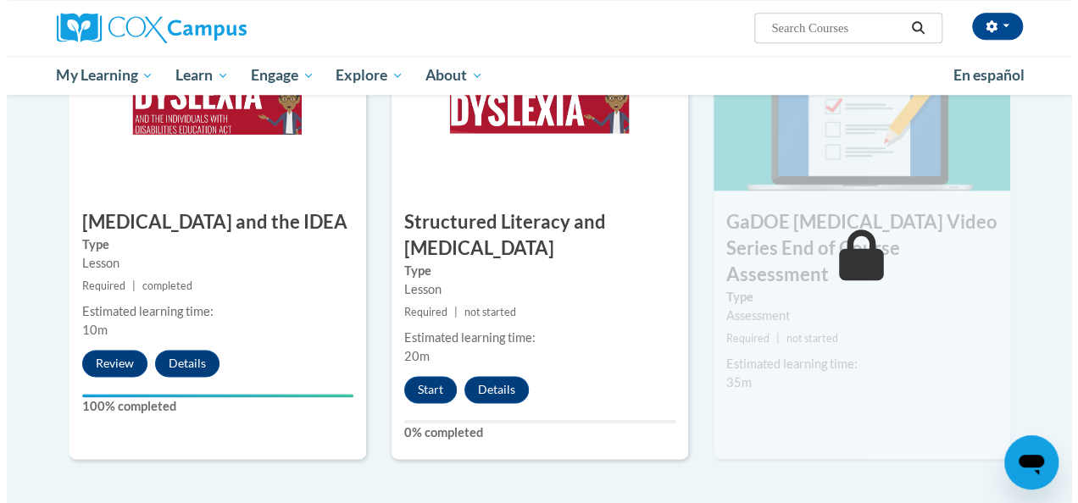
scroll to position [932, 0]
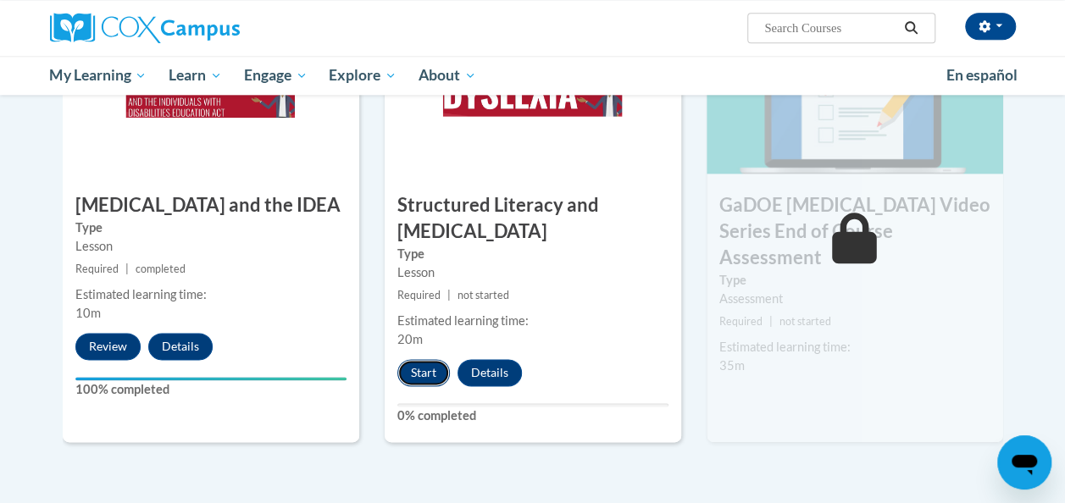
click at [430, 373] on button "Start" at bounding box center [424, 372] width 53 height 27
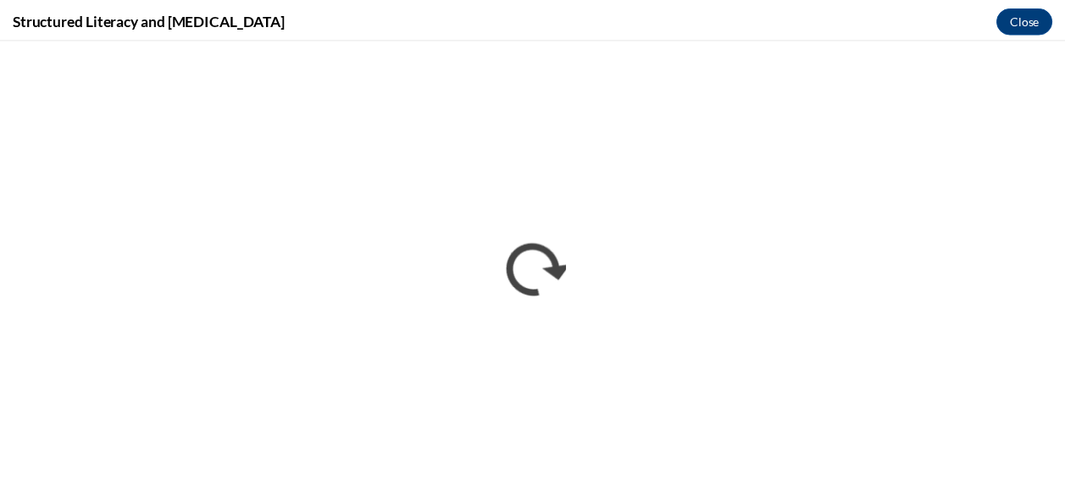
scroll to position [0, 0]
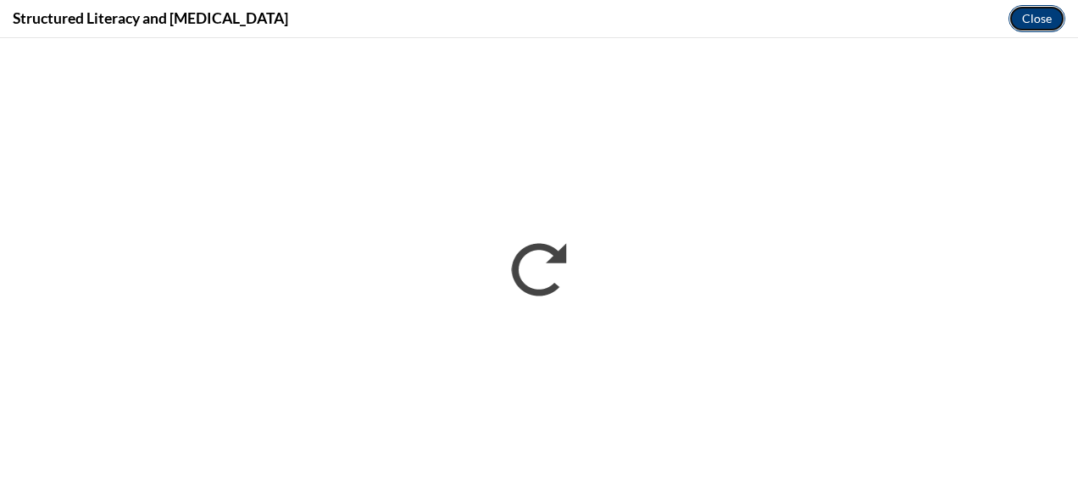
click at [1025, 8] on button "Close" at bounding box center [1037, 18] width 57 height 27
